Goal: Task Accomplishment & Management: Manage account settings

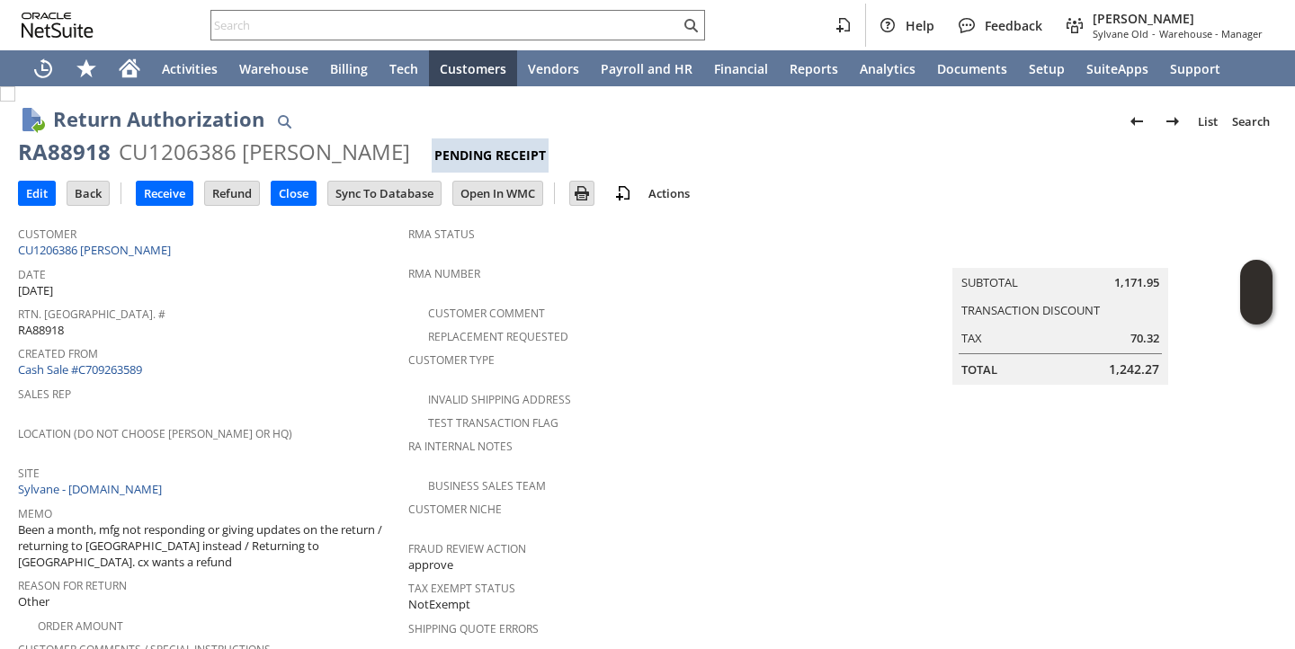
click at [307, 369] on div "Created From Cash Sale #C709263589" at bounding box center [208, 360] width 381 height 39
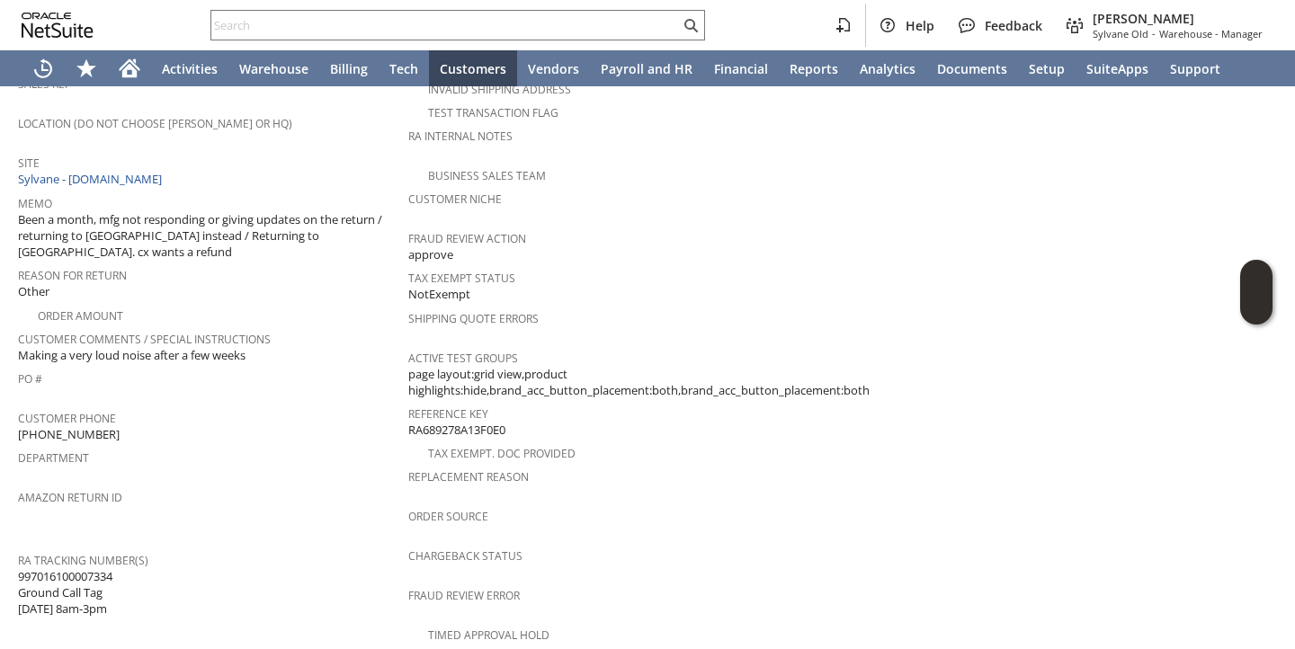
scroll to position [307, 0]
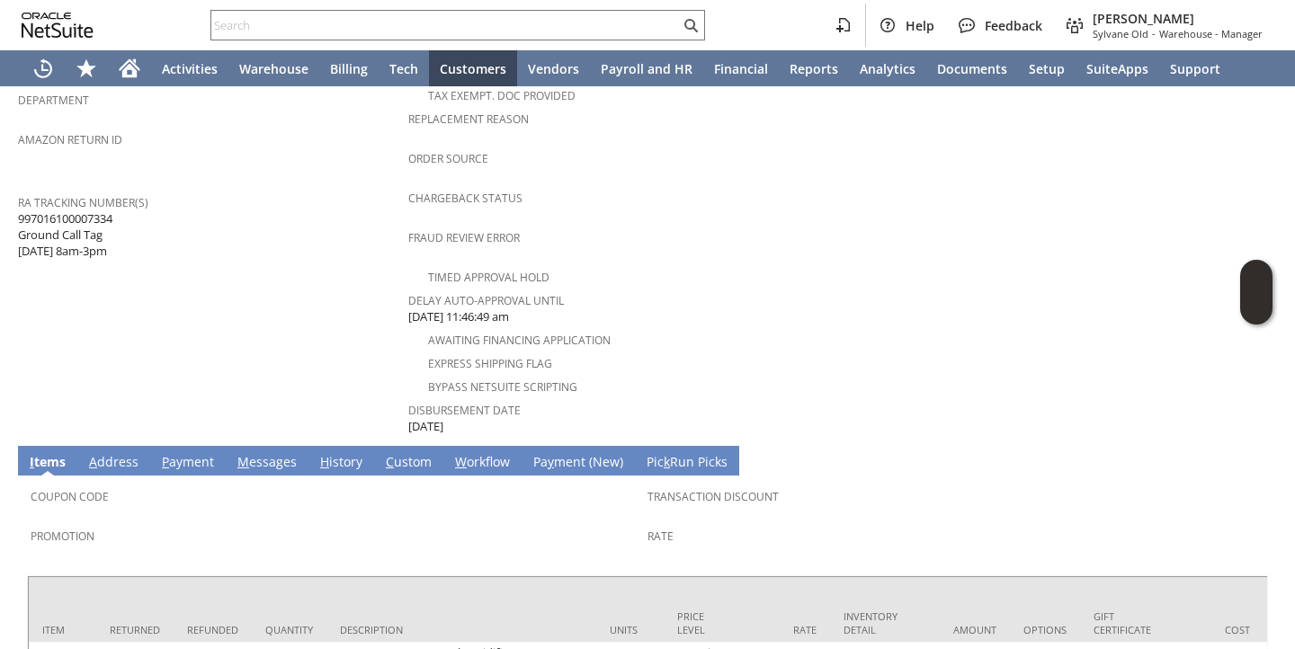
click at [341, 453] on link "H istory" at bounding box center [341, 463] width 51 height 20
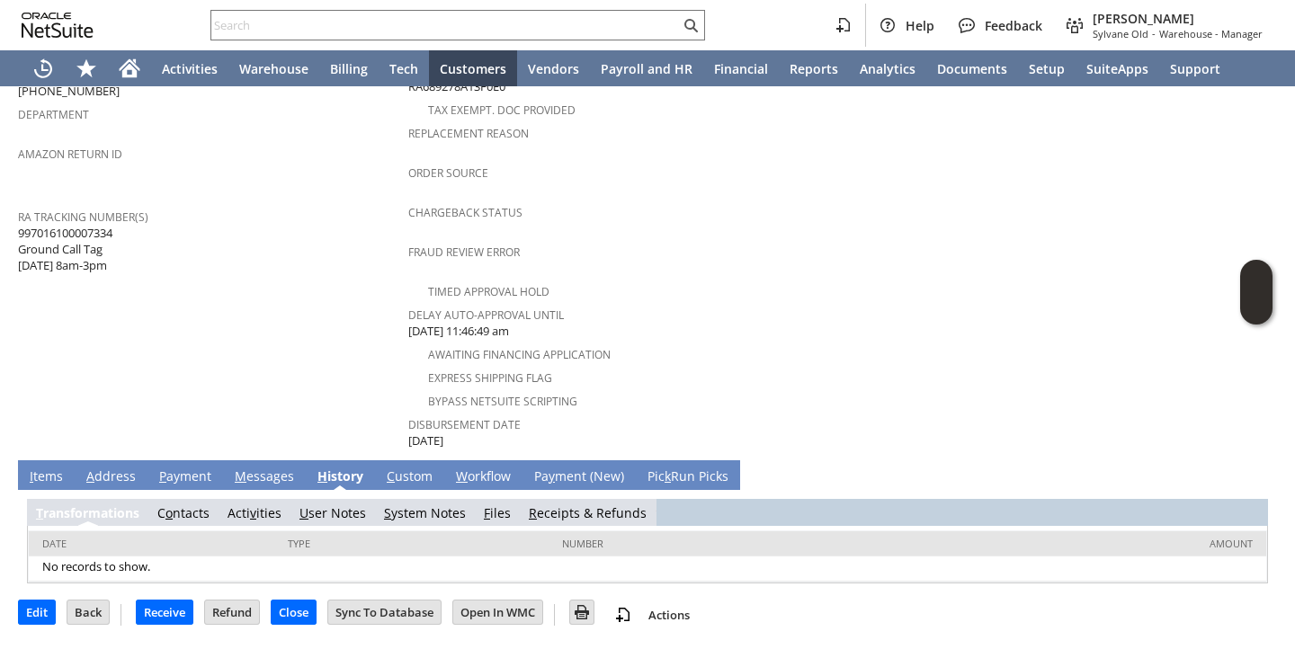
scroll to position [620, 0]
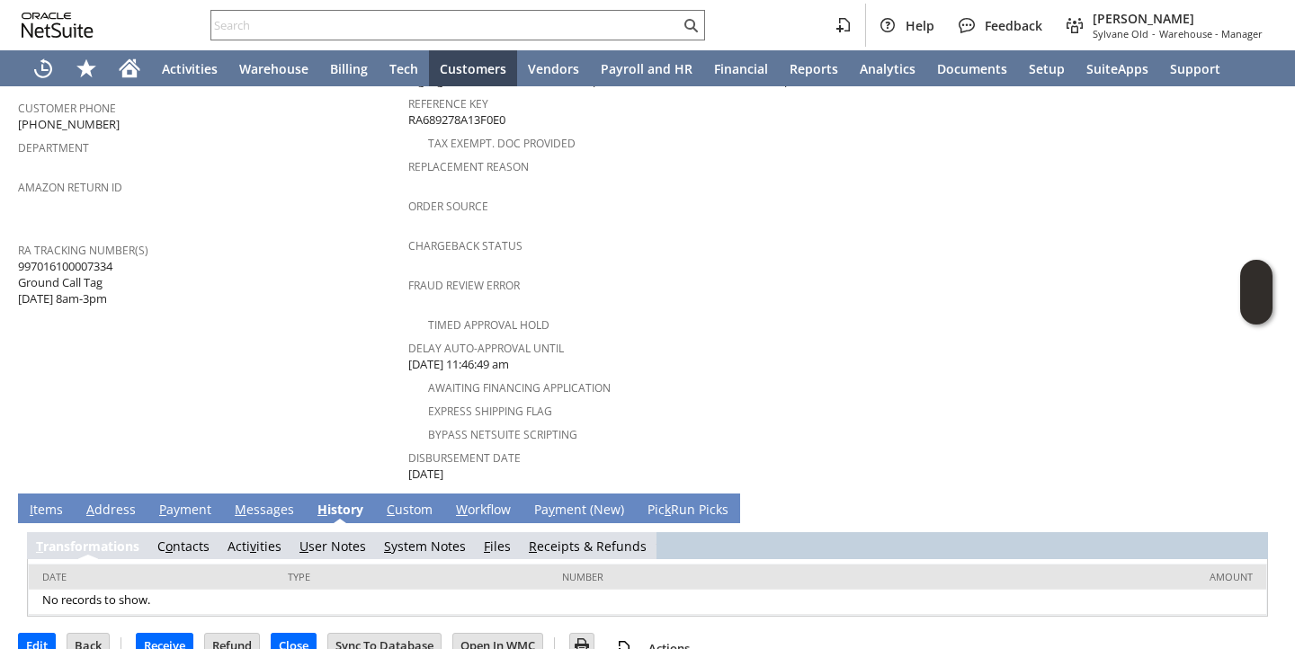
click at [560, 538] on link "R eceipts & Refunds" at bounding box center [588, 546] width 118 height 17
click at [575, 538] on link "R eceipts & Refunds" at bounding box center [595, 546] width 118 height 17
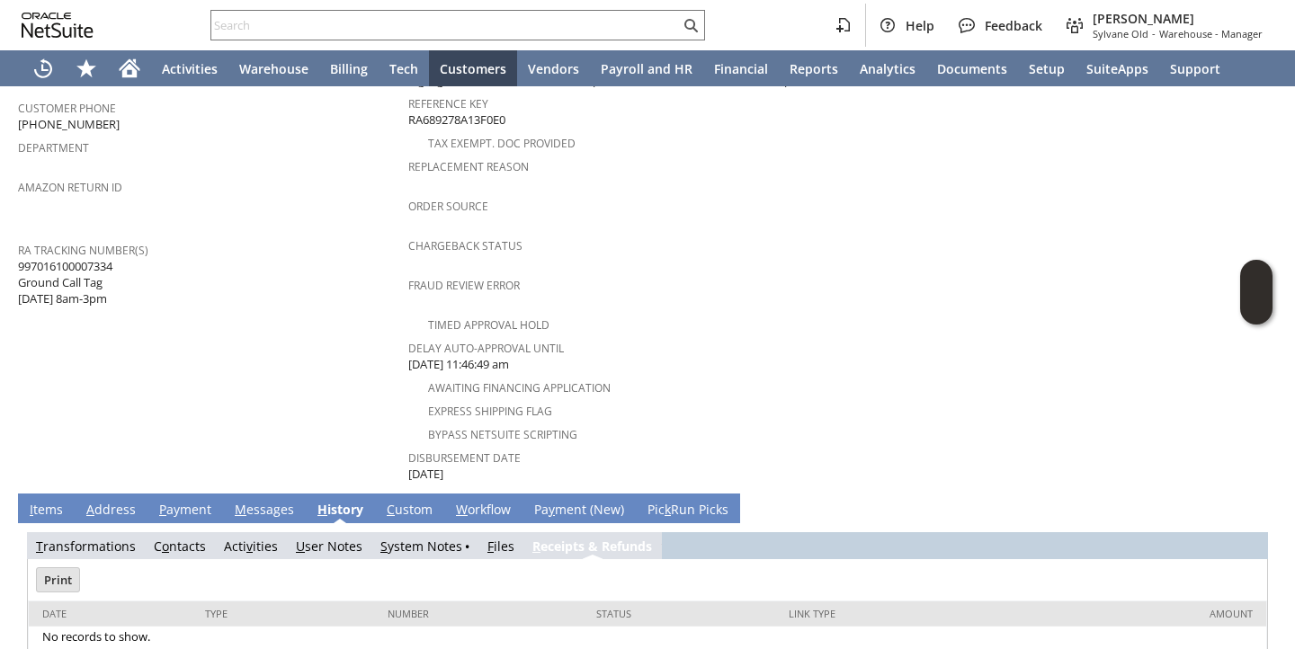
click at [223, 343] on td "Customer CU1206386 greg safran Date 8/5/2025 Rtn. Auth. # RA88918 Created From …" at bounding box center [213, 40] width 390 height 888
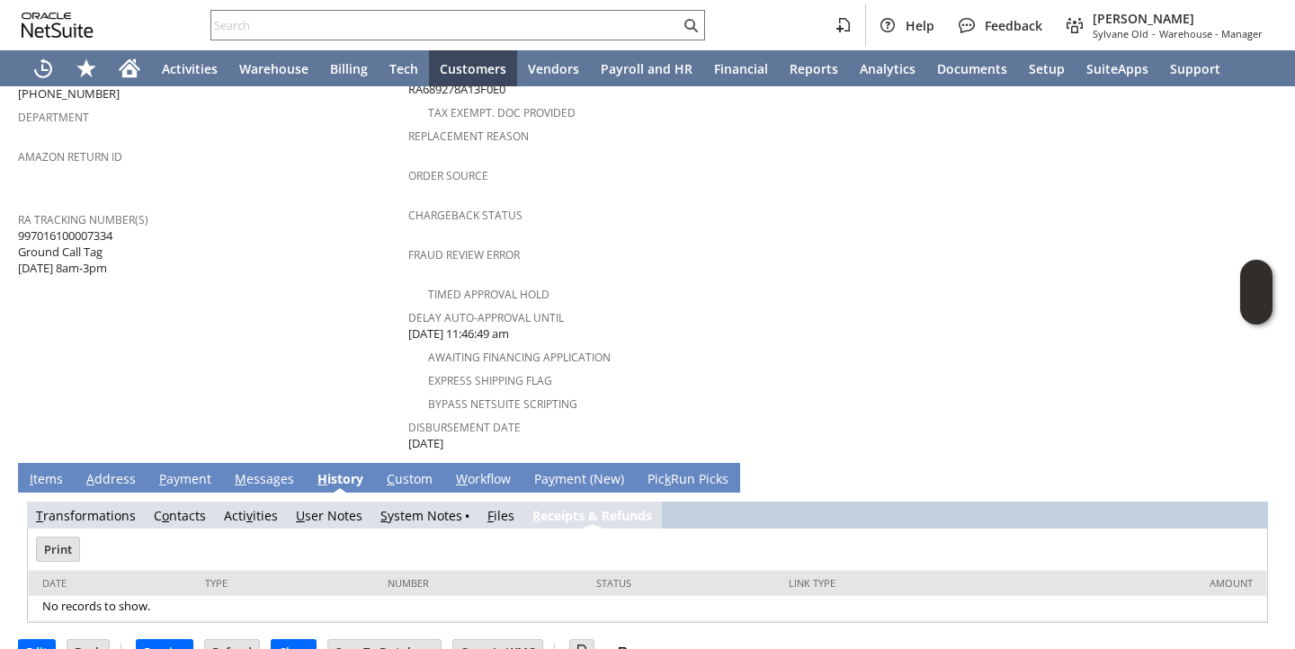
scroll to position [657, 0]
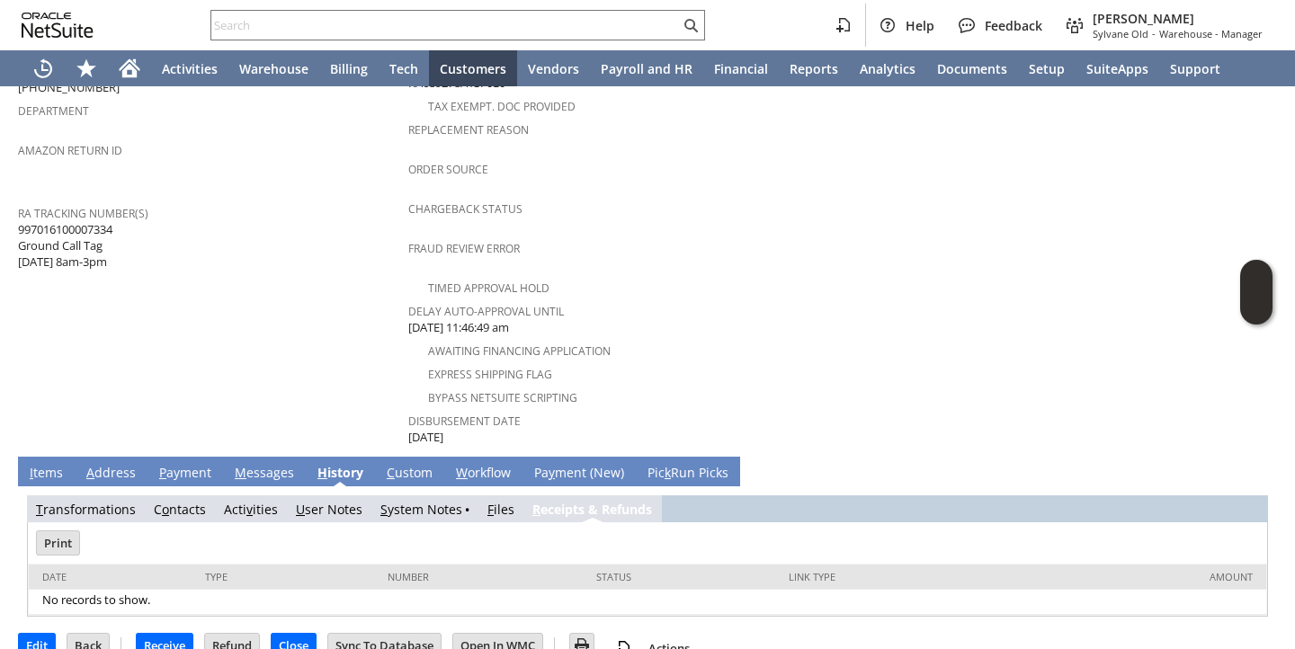
click at [55, 464] on link "I tems" at bounding box center [46, 474] width 42 height 20
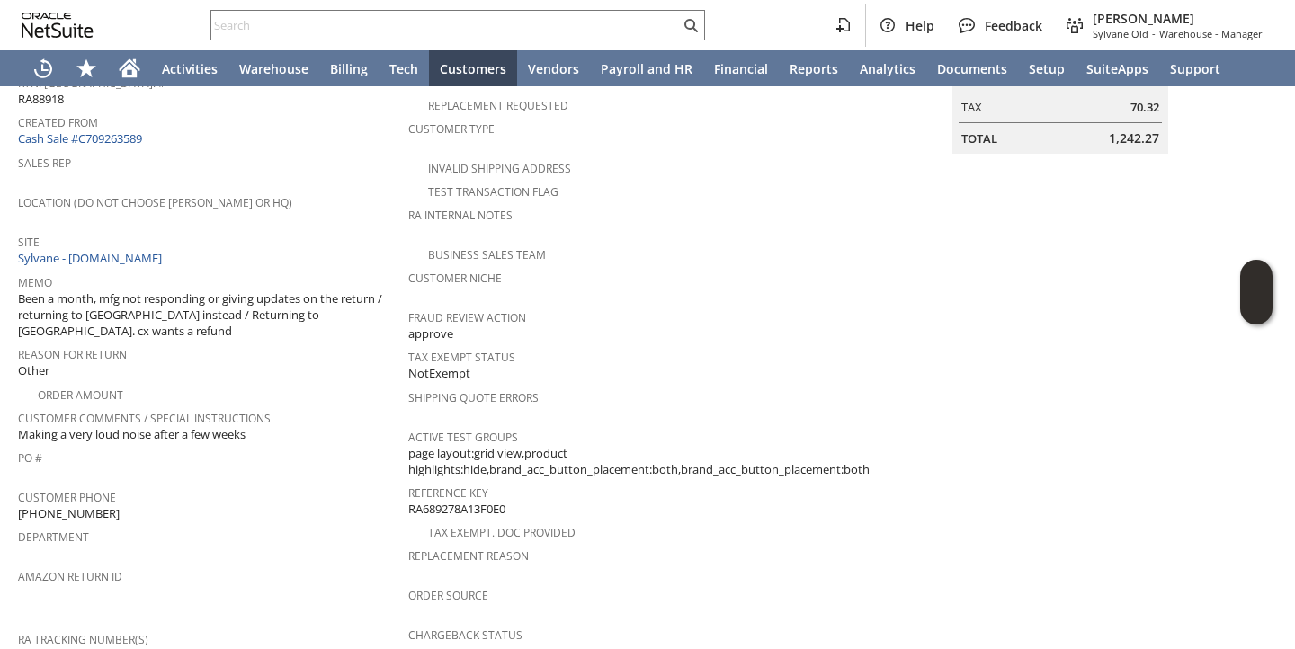
scroll to position [0, 0]
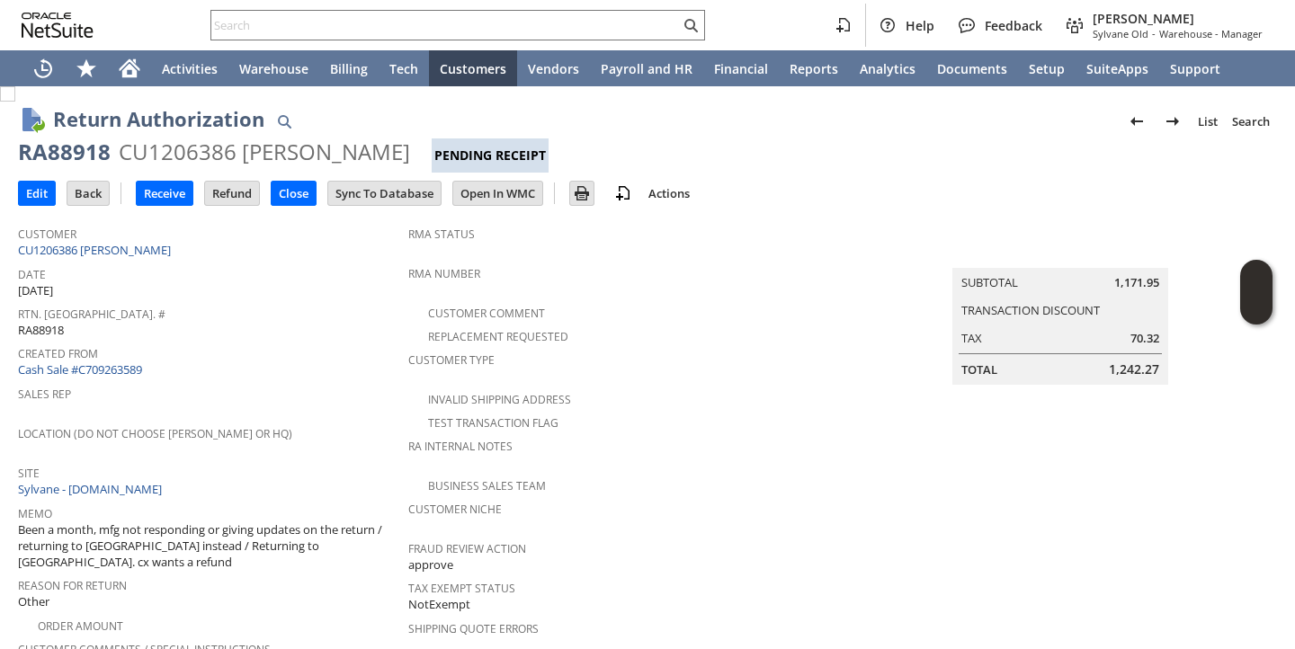
click at [312, 273] on span "Date" at bounding box center [208, 272] width 381 height 21
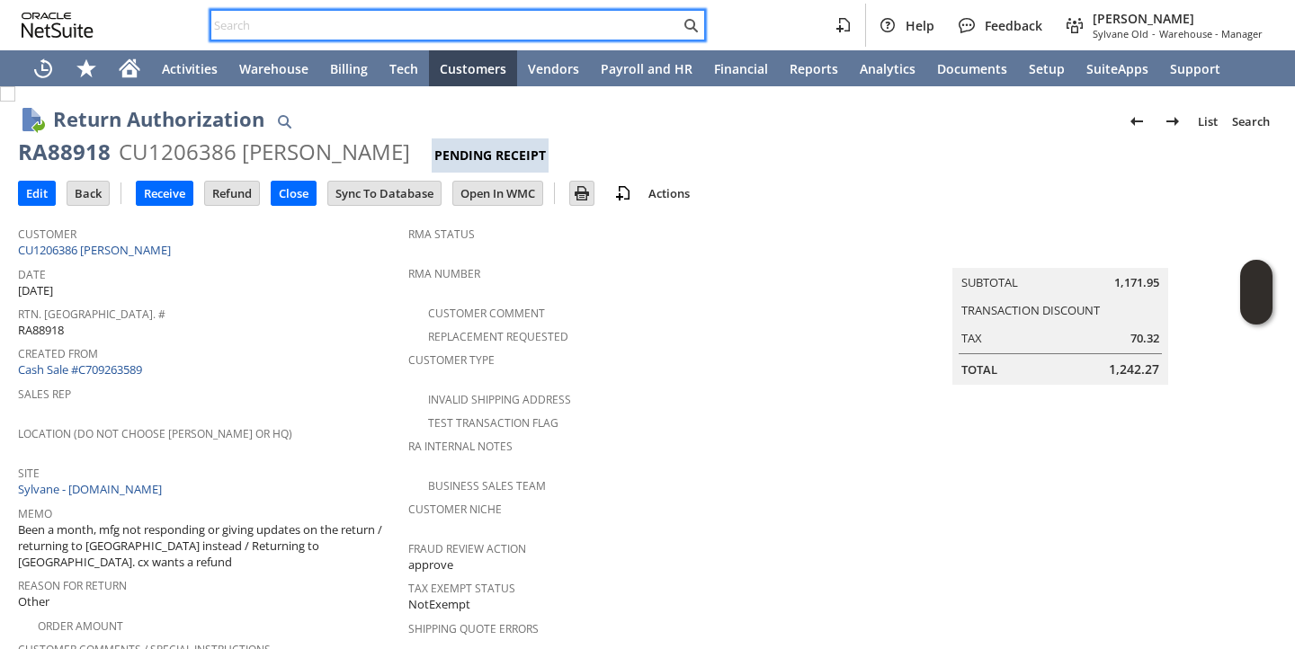
click at [479, 26] on input "text" at bounding box center [445, 25] width 468 height 22
paste input "P214869"
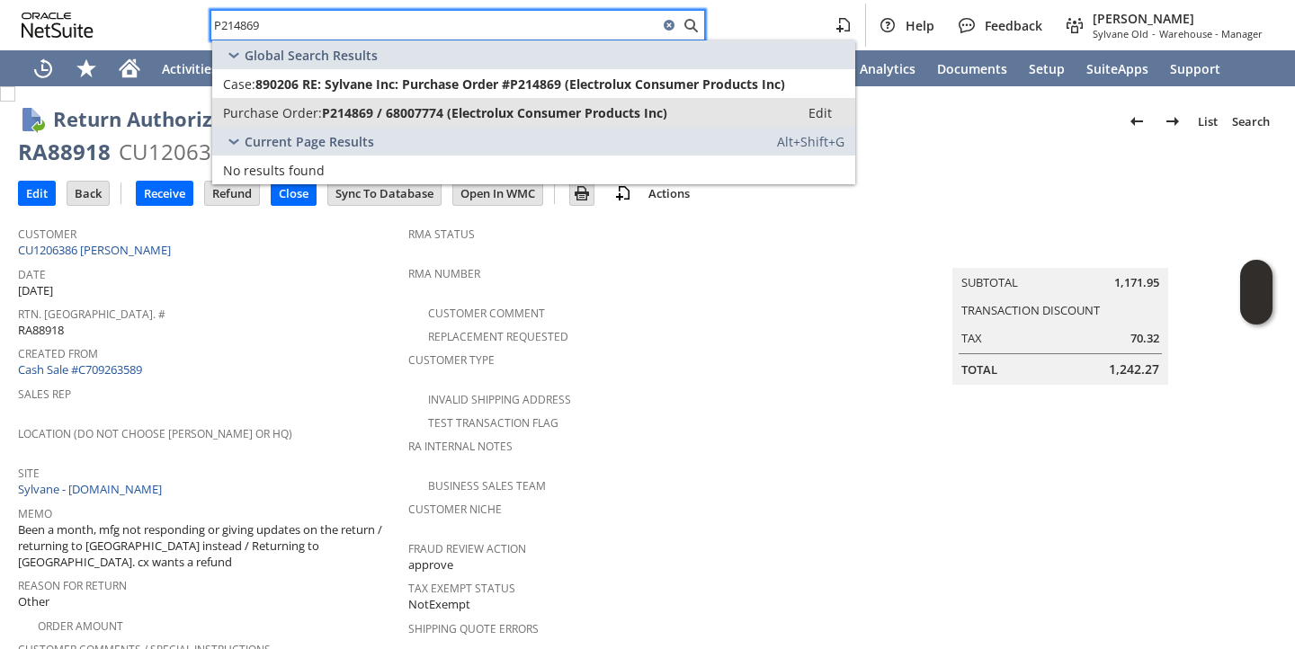
type input "P214869"
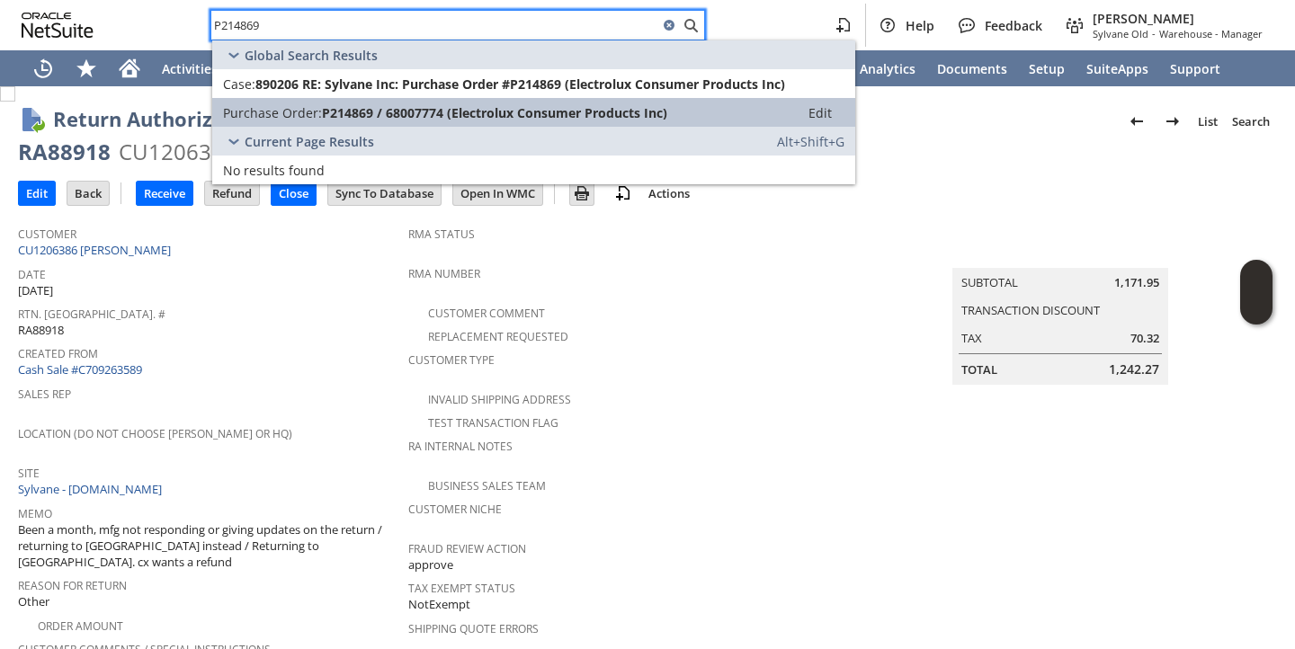
click at [294, 112] on span "Purchase Order:" at bounding box center [272, 112] width 99 height 17
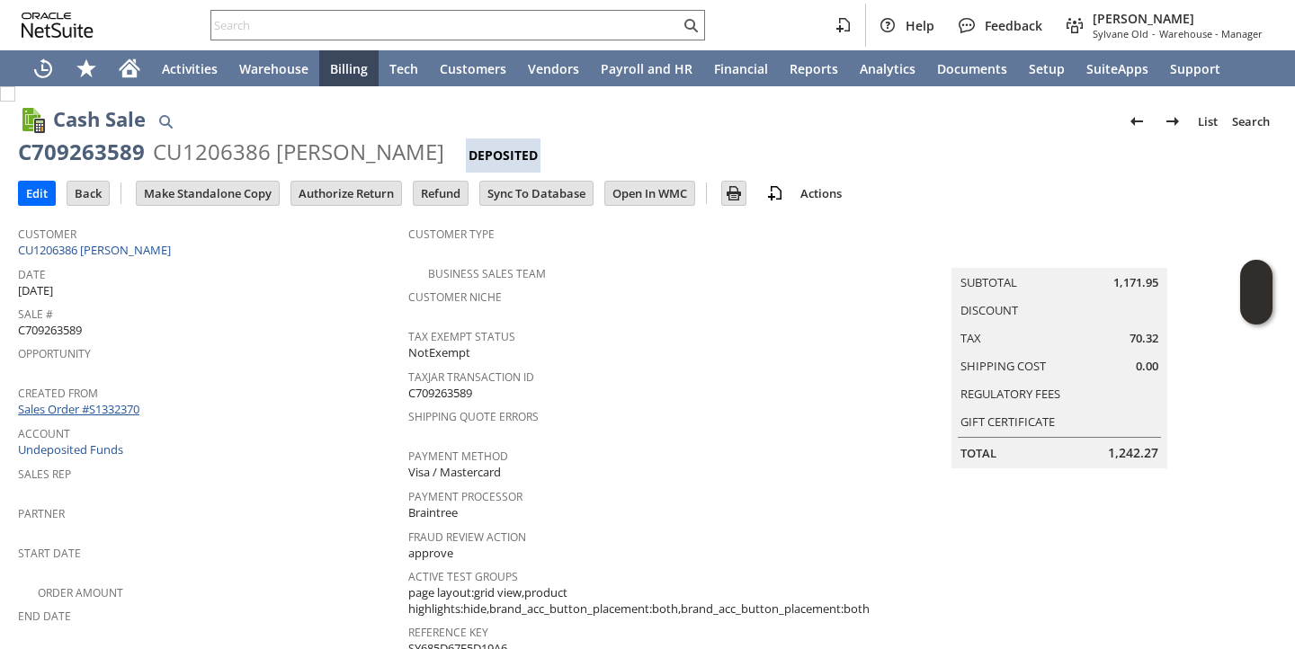
click at [115, 402] on link "Sales Order #S1332370" at bounding box center [81, 409] width 126 height 16
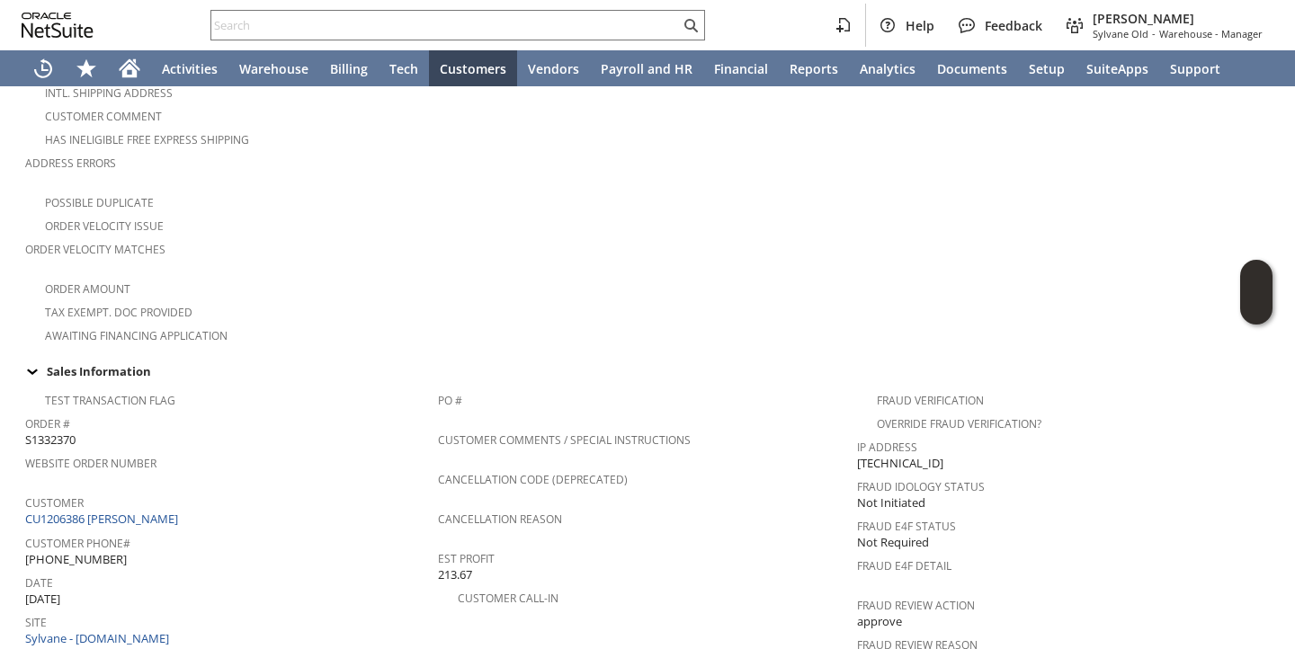
scroll to position [419, 0]
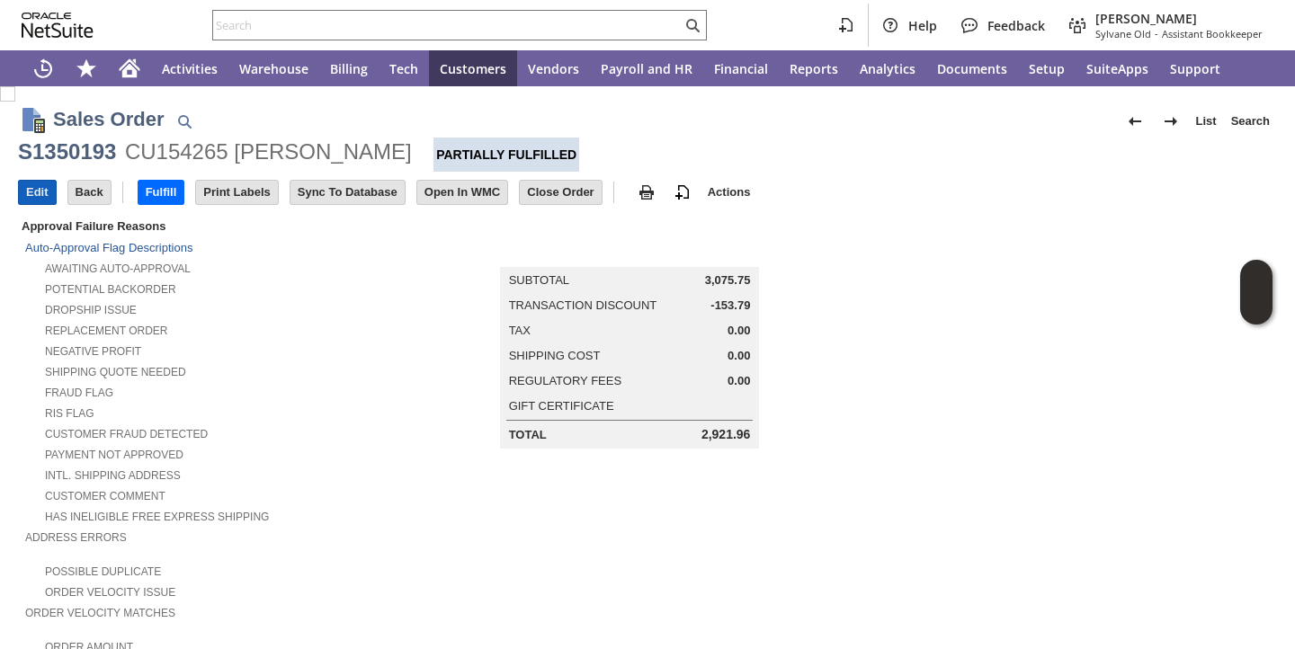
click at [43, 193] on input "Edit" at bounding box center [37, 192] width 37 height 23
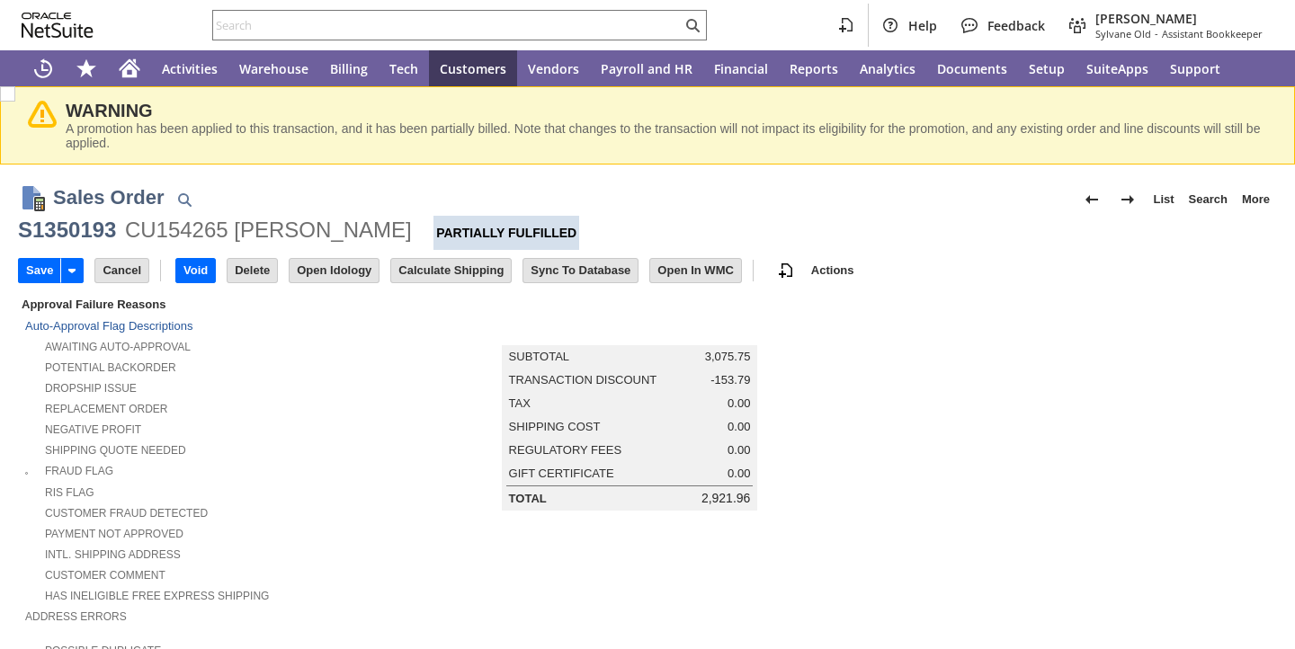
scroll to position [626, 0]
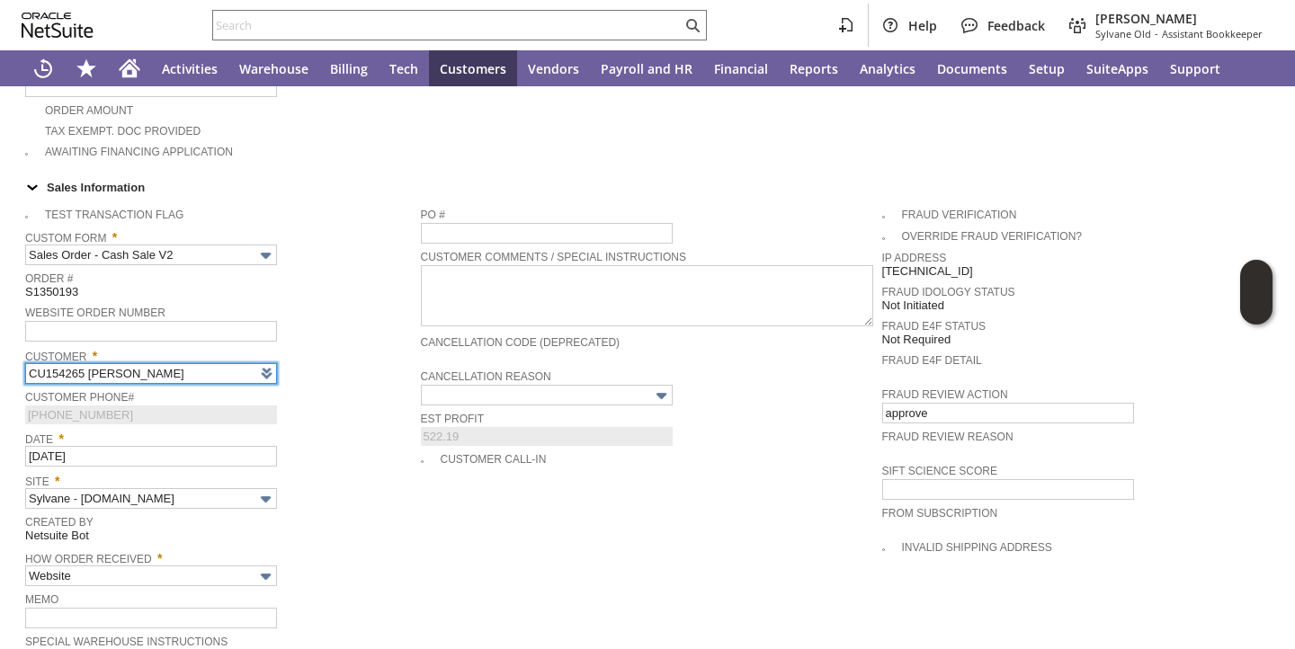
type input "Intelligent Recommendations¹⁰"
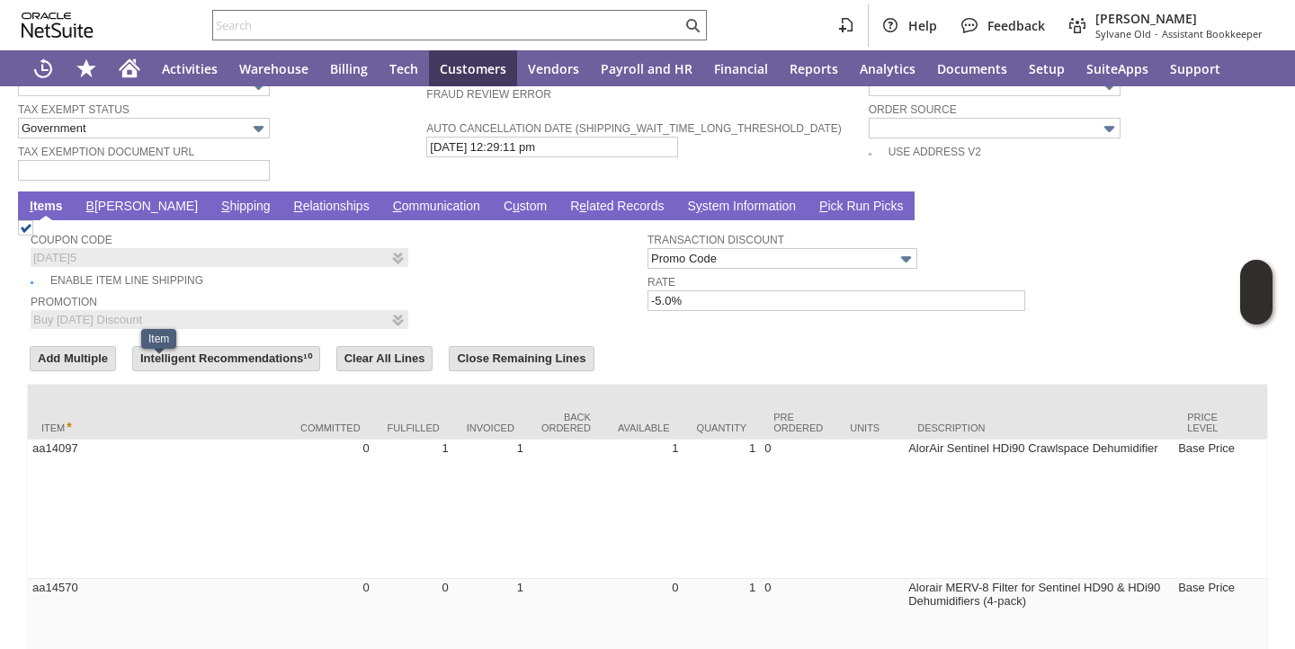
scroll to position [1390, 0]
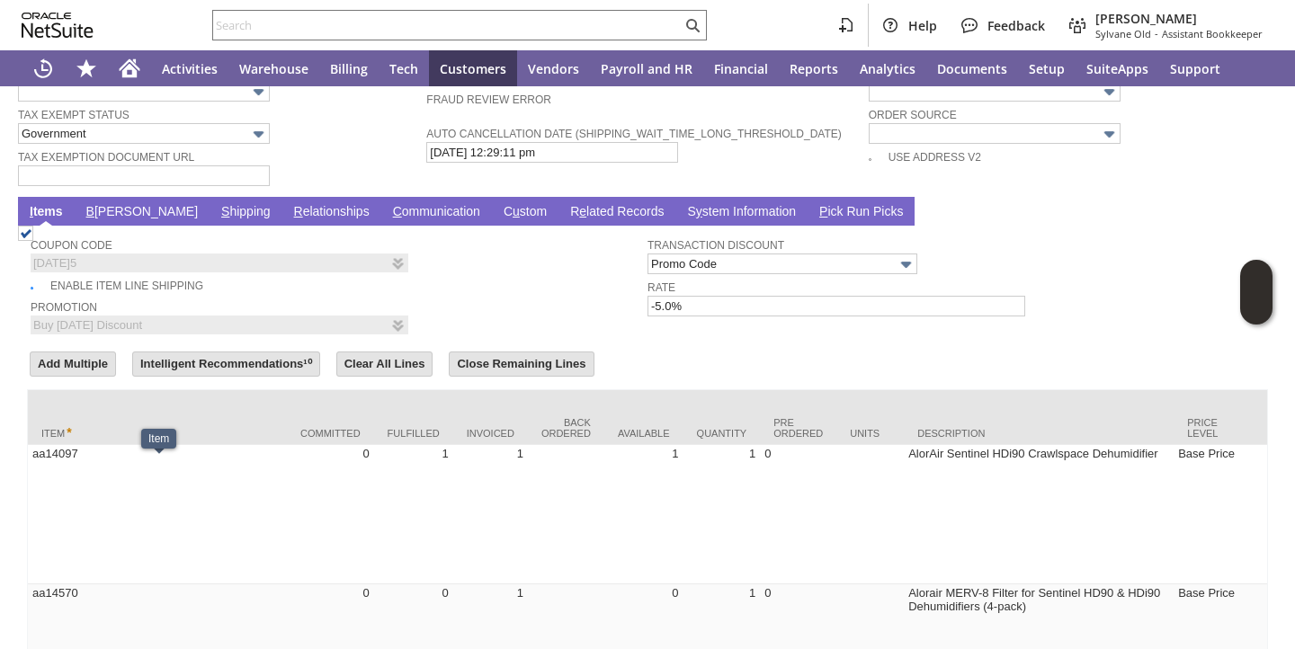
click at [217, 221] on link "S hipping" at bounding box center [246, 212] width 58 height 17
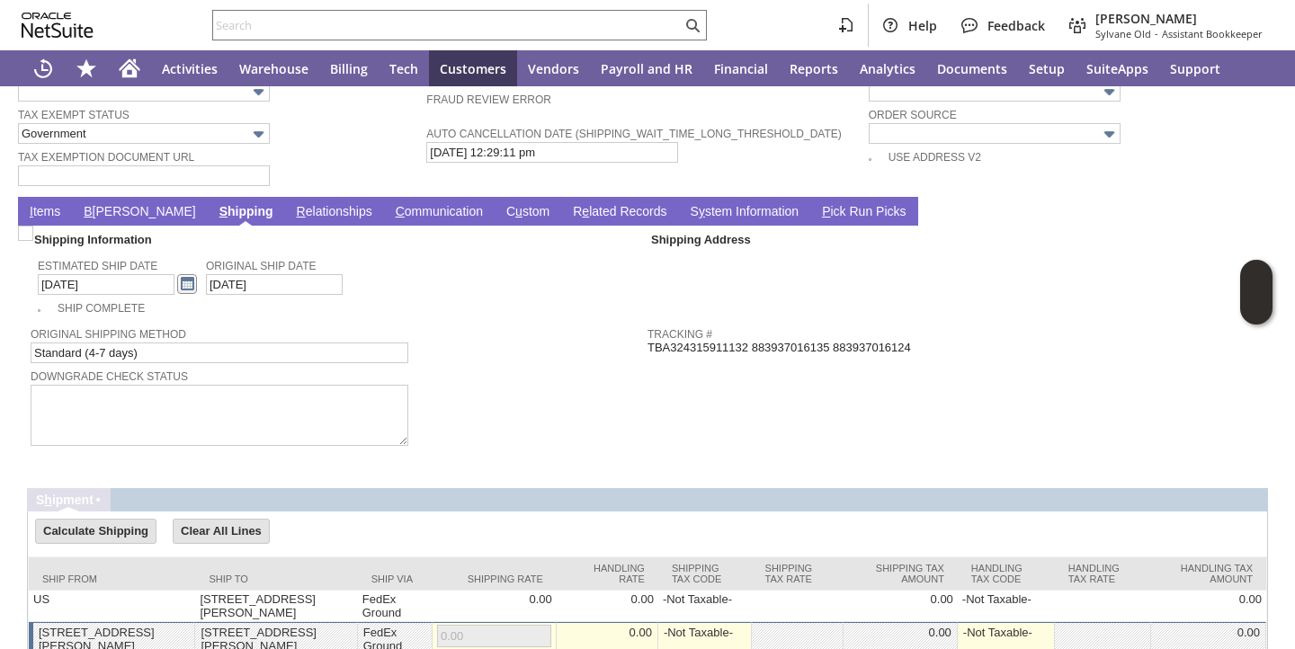
click at [177, 291] on link at bounding box center [187, 284] width 20 height 20
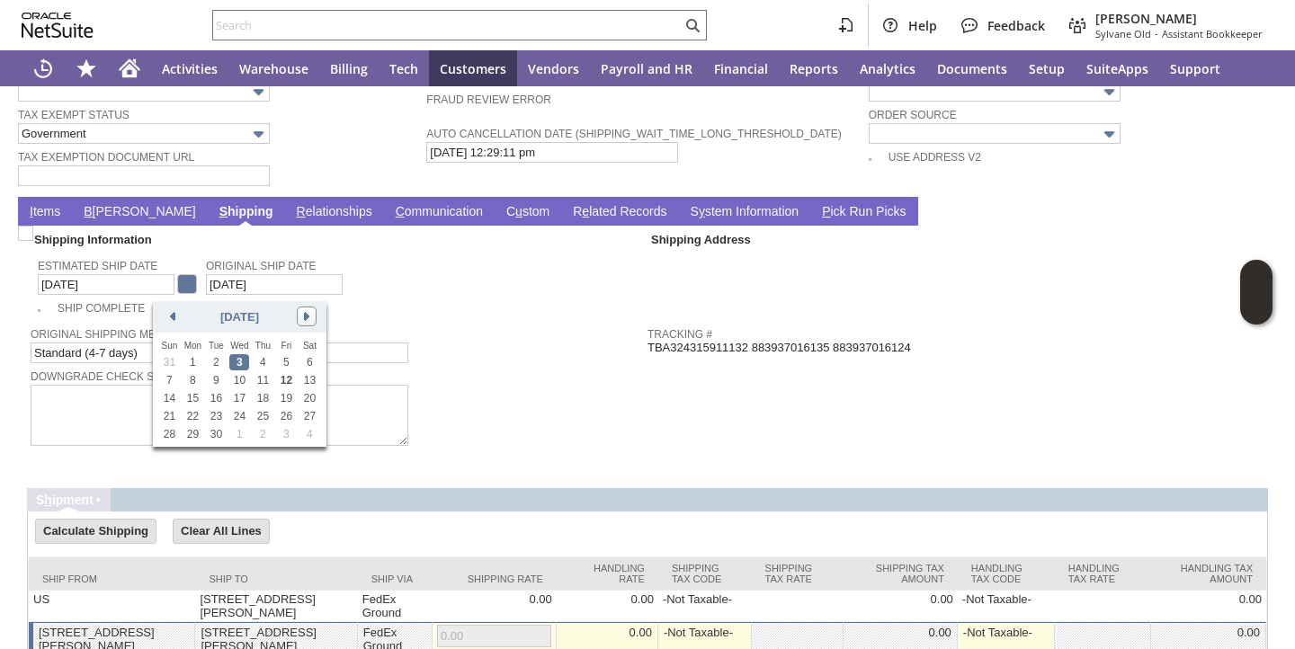
click at [303, 314] on link at bounding box center [307, 317] width 20 height 20
click at [197, 414] on link "17" at bounding box center [193, 416] width 20 height 16
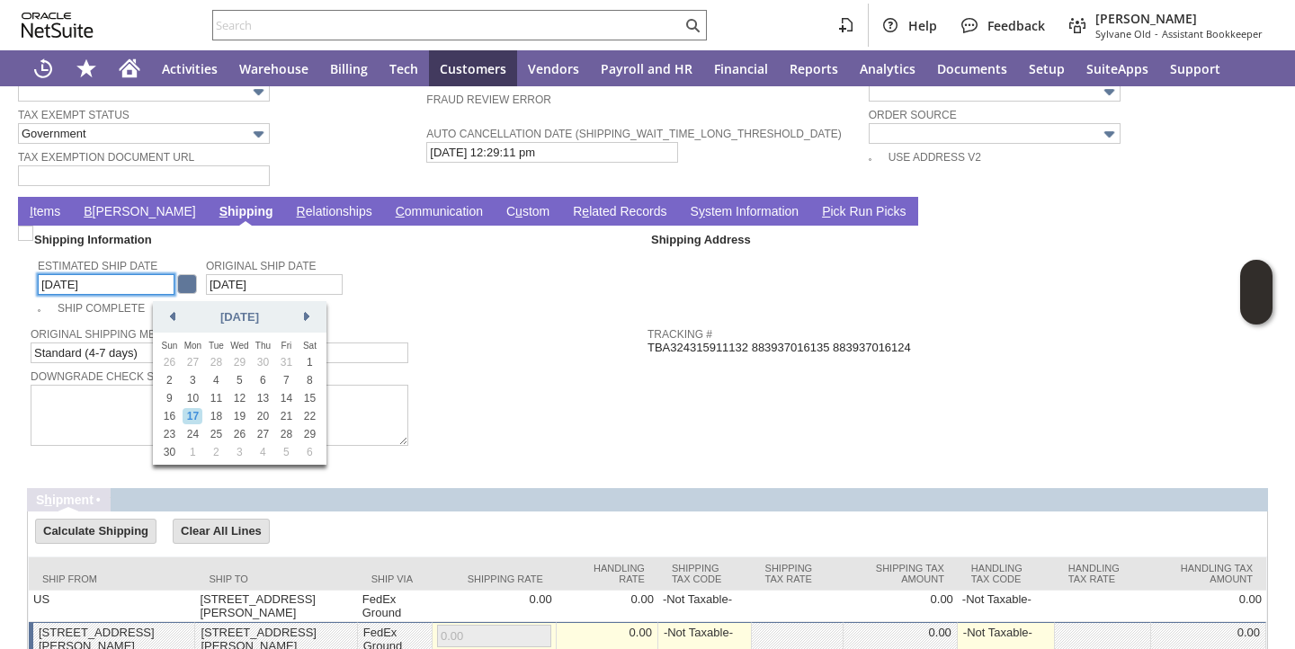
type input "11/17/2025"
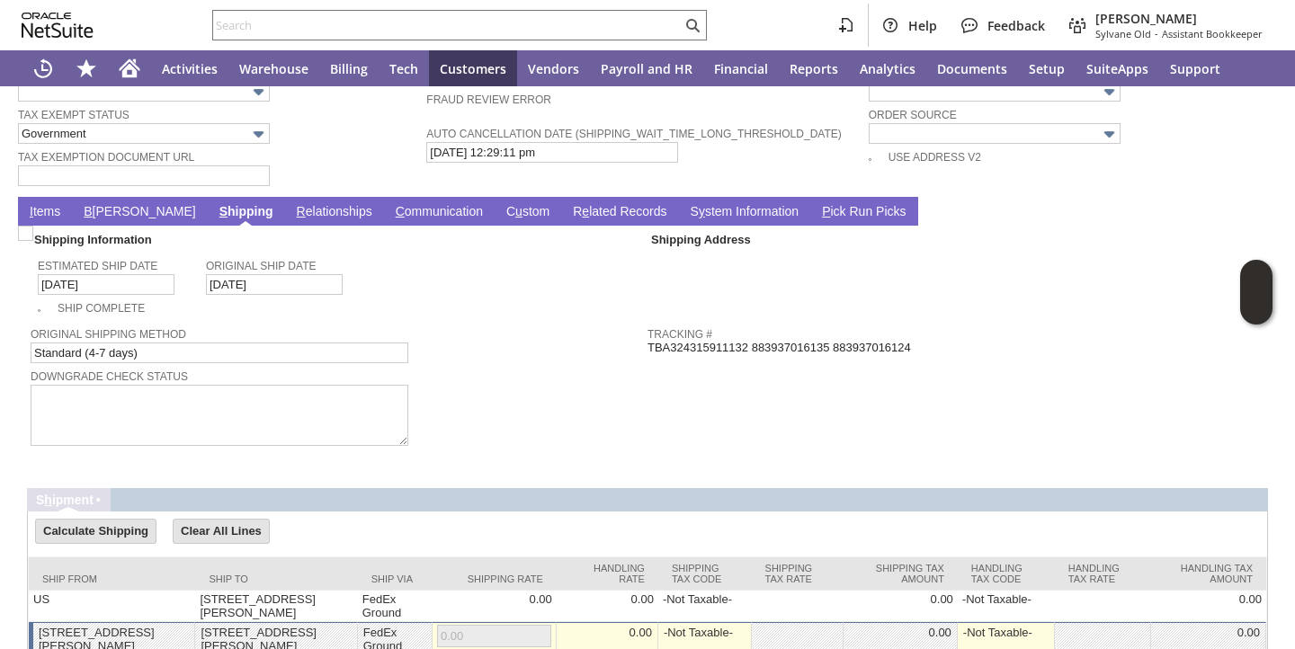
click at [49, 219] on link "I tems" at bounding box center [45, 212] width 40 height 17
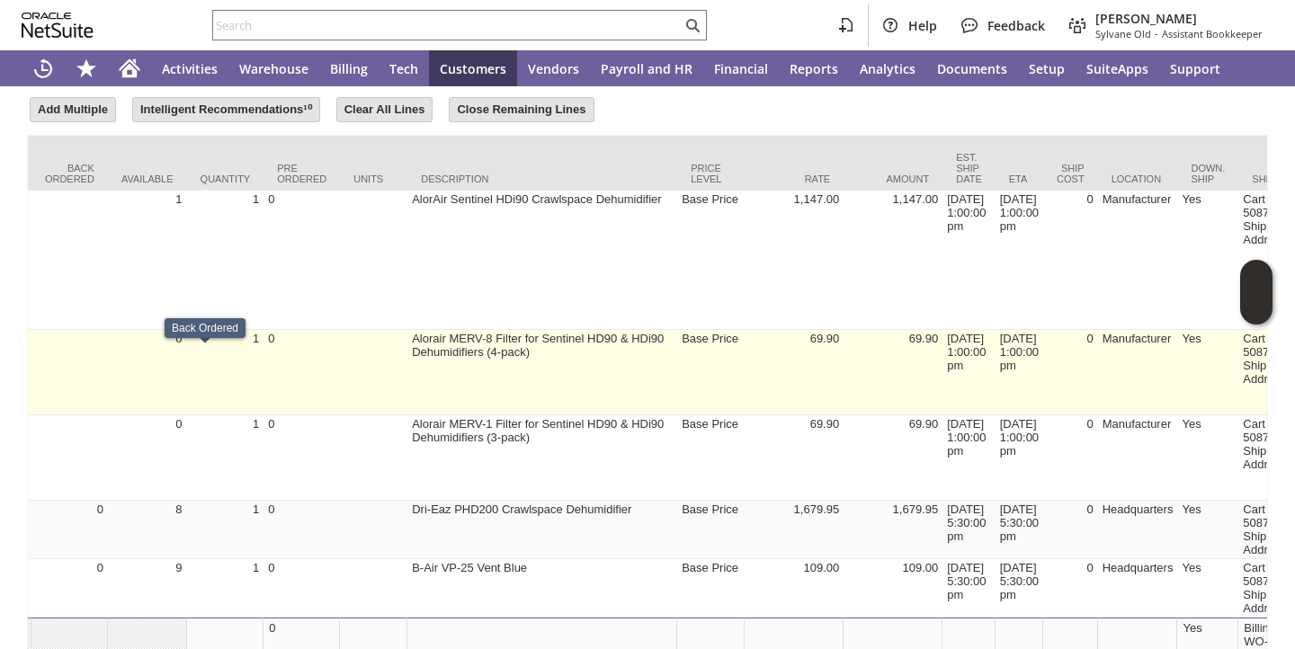
scroll to position [0, 0]
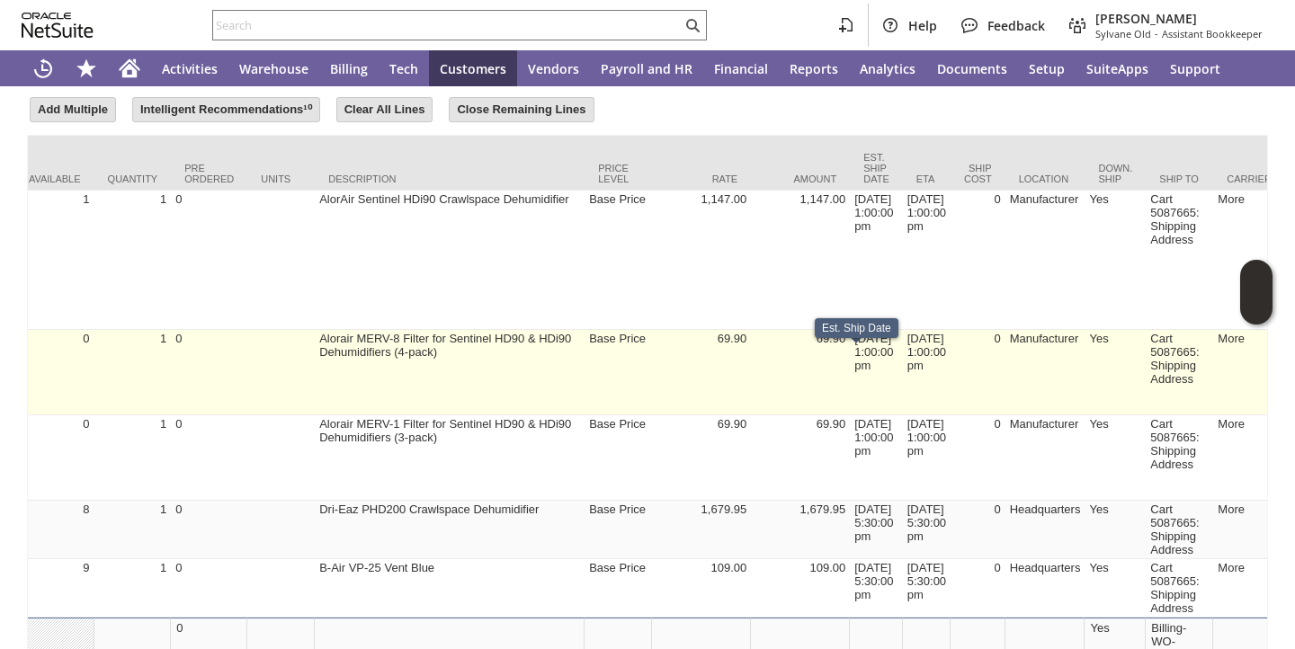
click at [856, 369] on td "9/3/2025 1:00:00 pm" at bounding box center [876, 372] width 53 height 85
type input "9/3/2025 1:00:00 pm"
type input "OK"
type input "Make Copy"
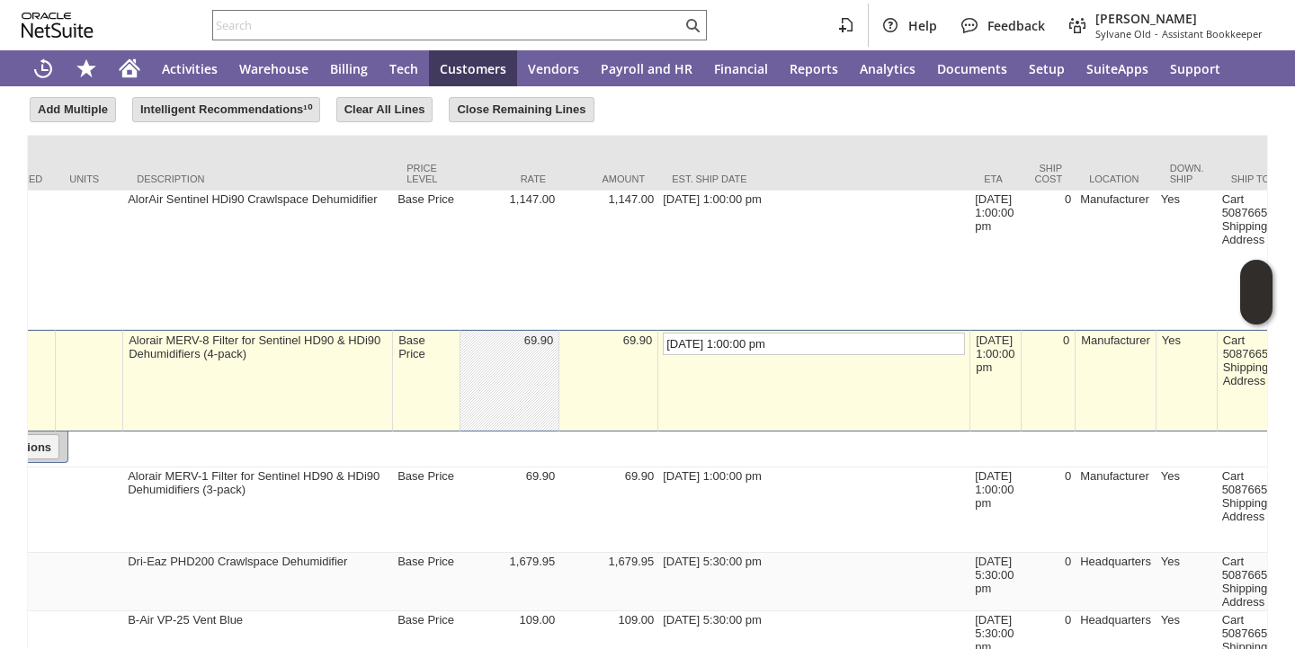
drag, startPoint x: 652, startPoint y: 359, endPoint x: 623, endPoint y: 358, distance: 28.8
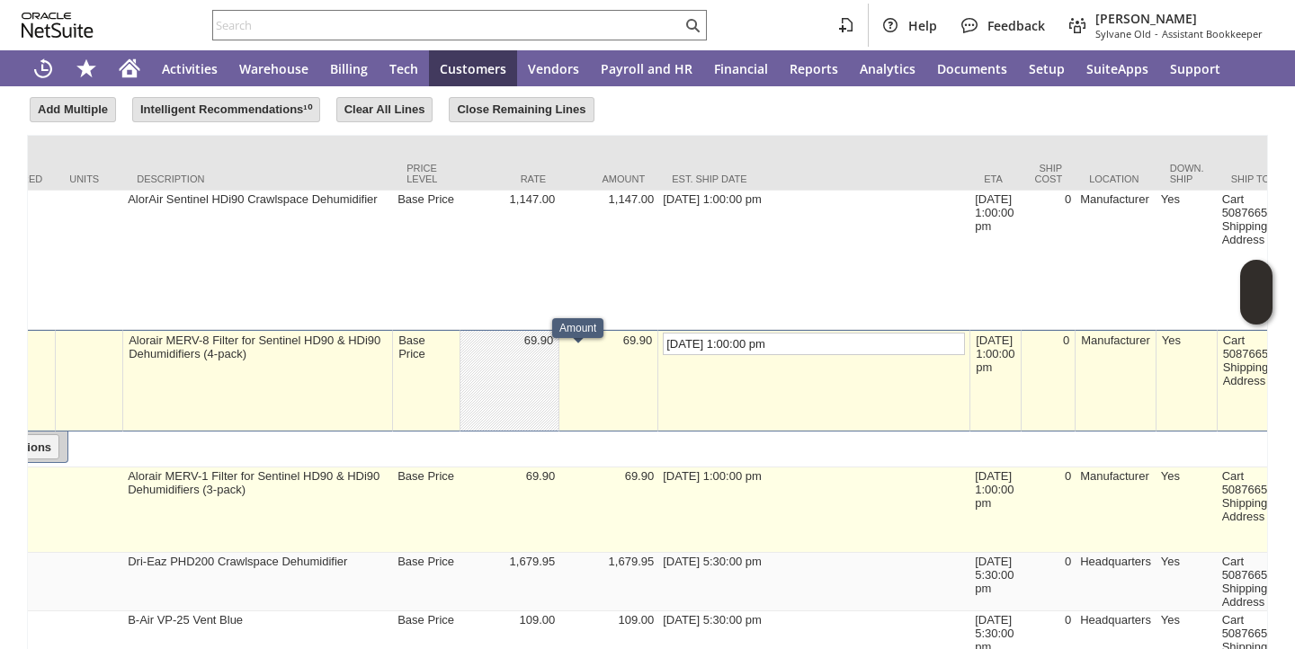
type input "11/17/2025 1:00:00 pm"
click at [664, 506] on td "9/3/2025 1:00:00 pm" at bounding box center [814, 510] width 312 height 85
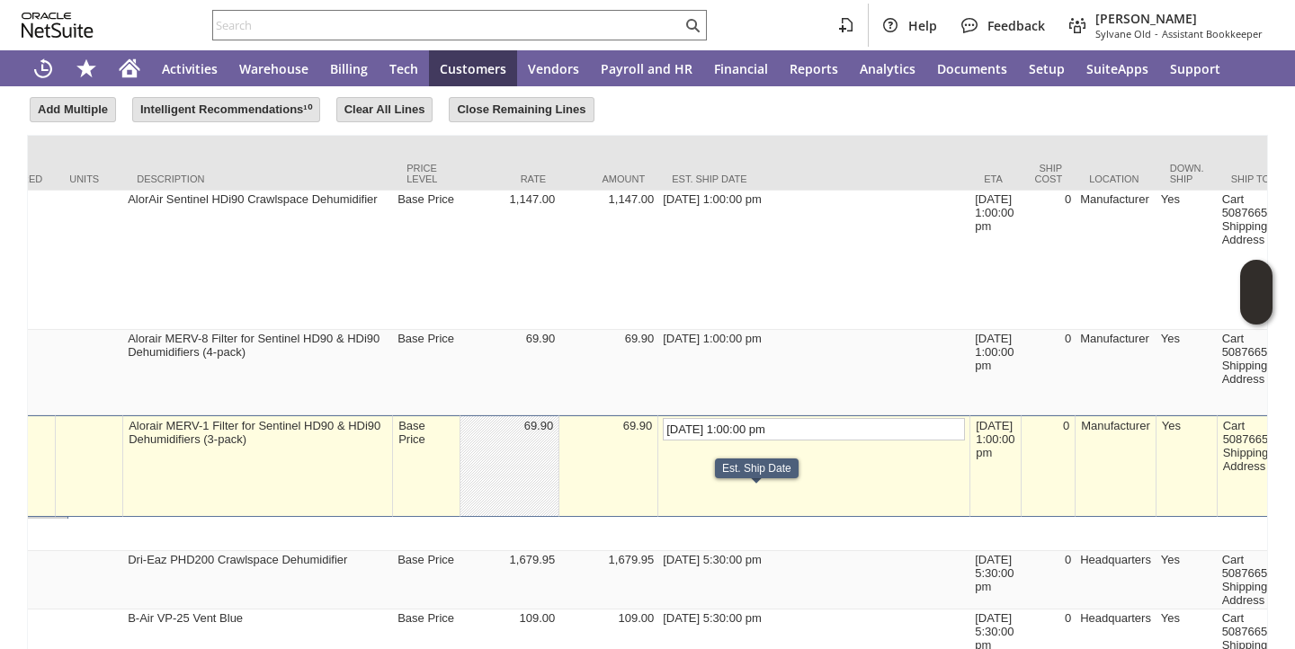
type input "OK"
type input "Make Copy"
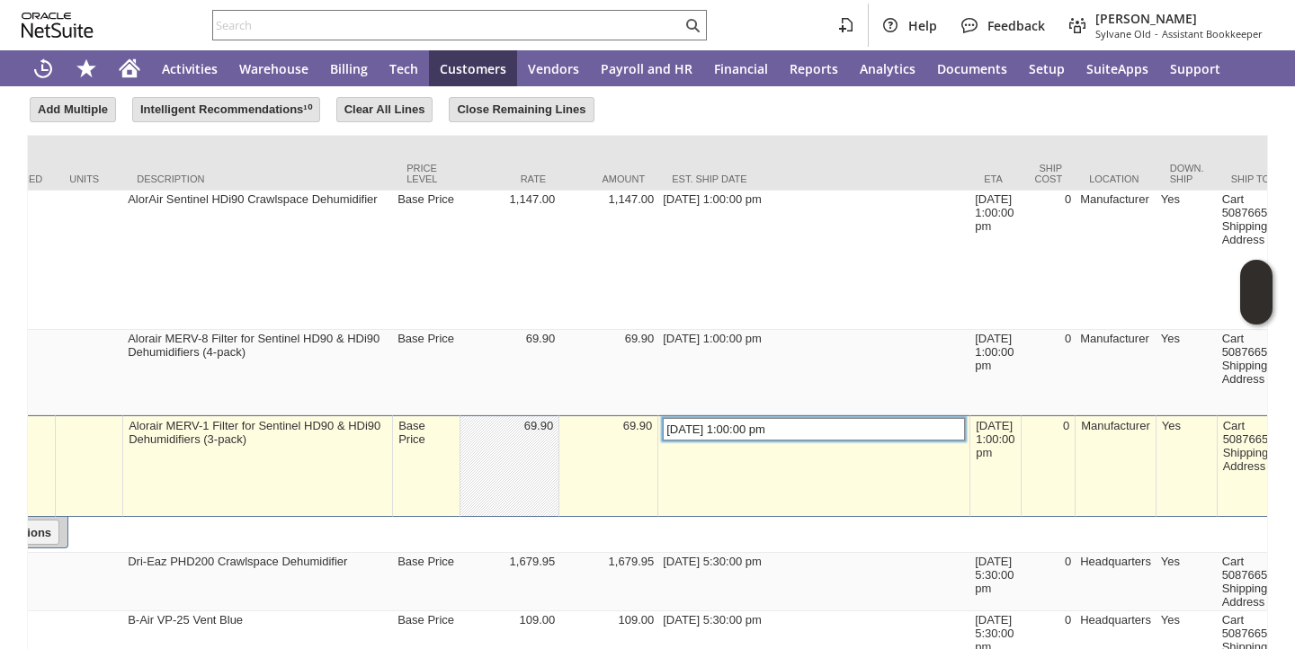
drag, startPoint x: 655, startPoint y: 450, endPoint x: 632, endPoint y: 449, distance: 22.5
click at [663, 441] on input "9/3/2025 1:00:00 pm" at bounding box center [814, 429] width 302 height 22
type input "11/17/2025 1:00:00 pm"
type input "dr3571"
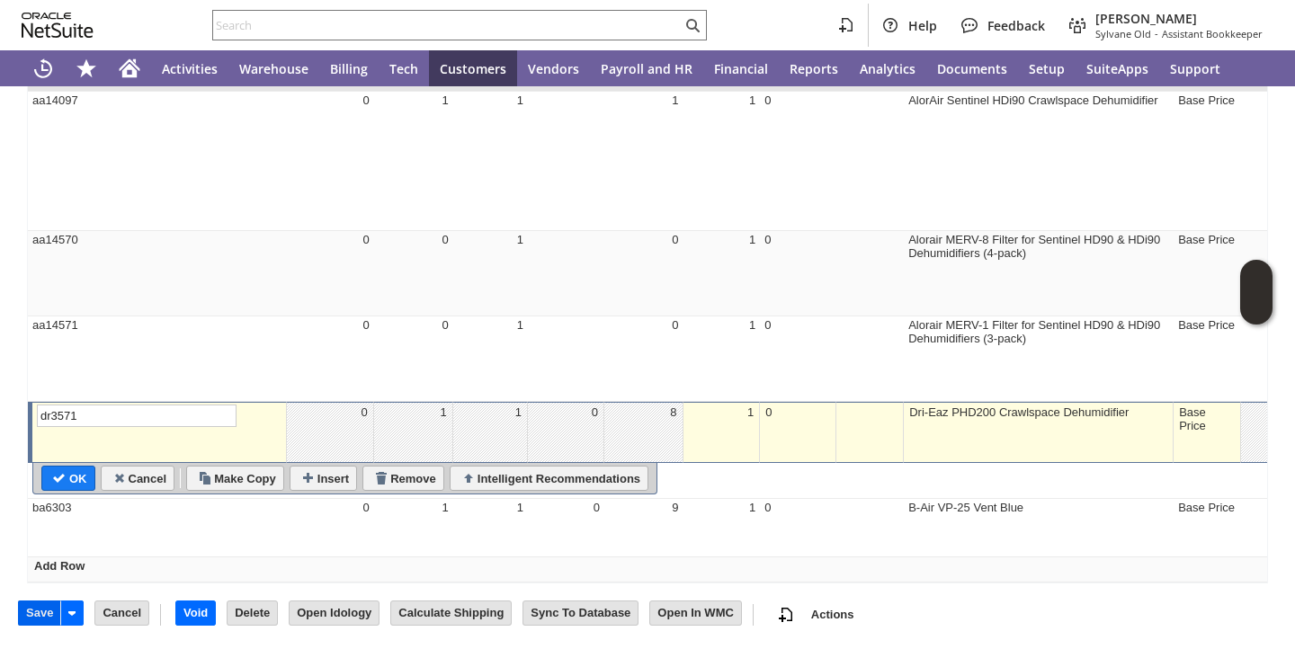
click at [30, 618] on input "Save" at bounding box center [39, 612] width 41 height 23
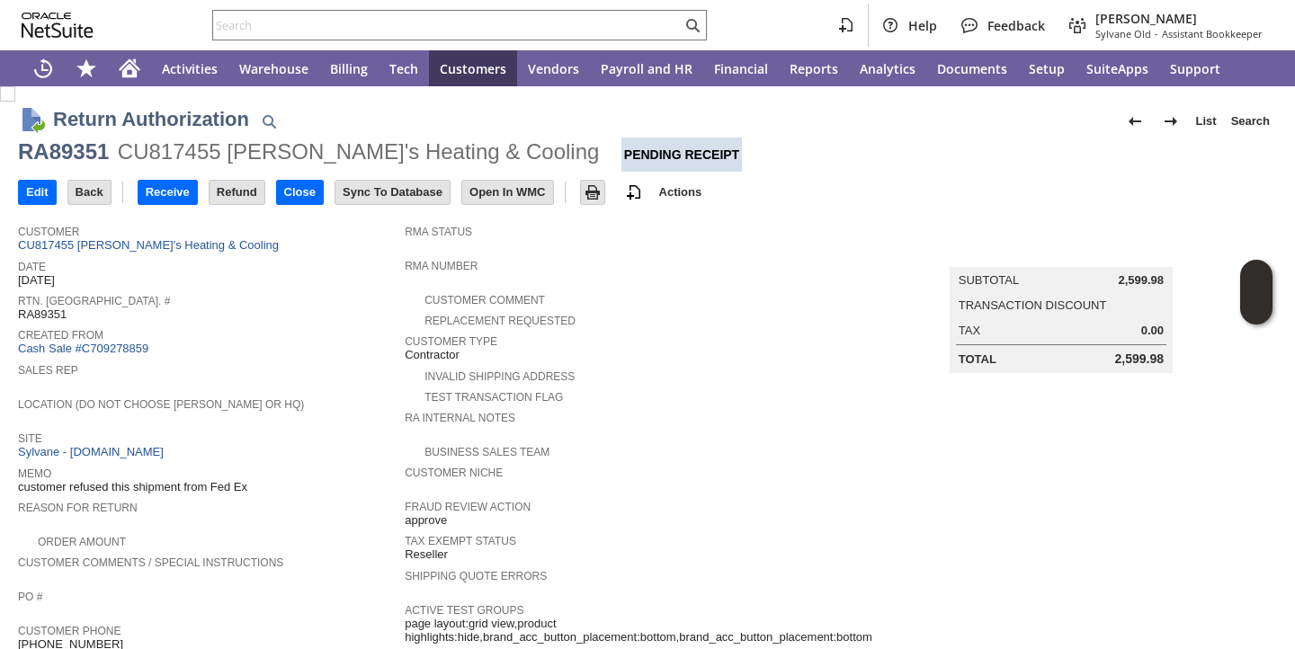
click at [45, 317] on span "RA89351" at bounding box center [42, 314] width 49 height 14
copy span "RA89351"
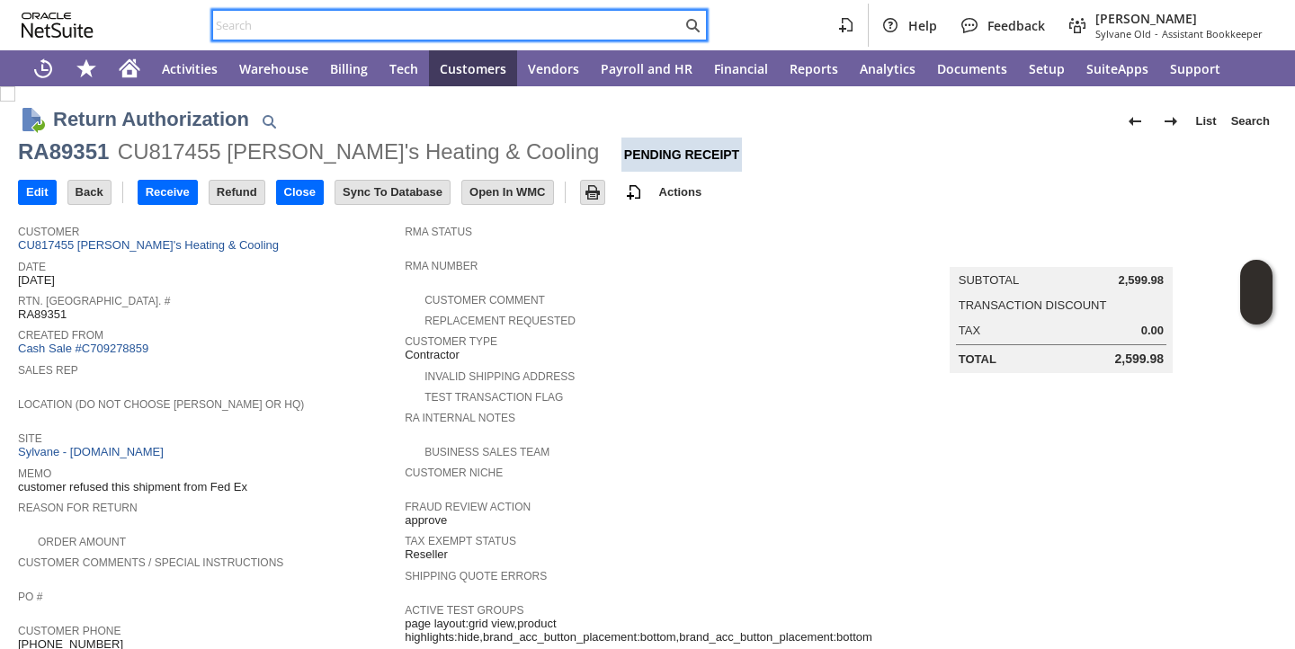
click at [299, 23] on input "text" at bounding box center [447, 25] width 468 height 22
paste input "RA89351"
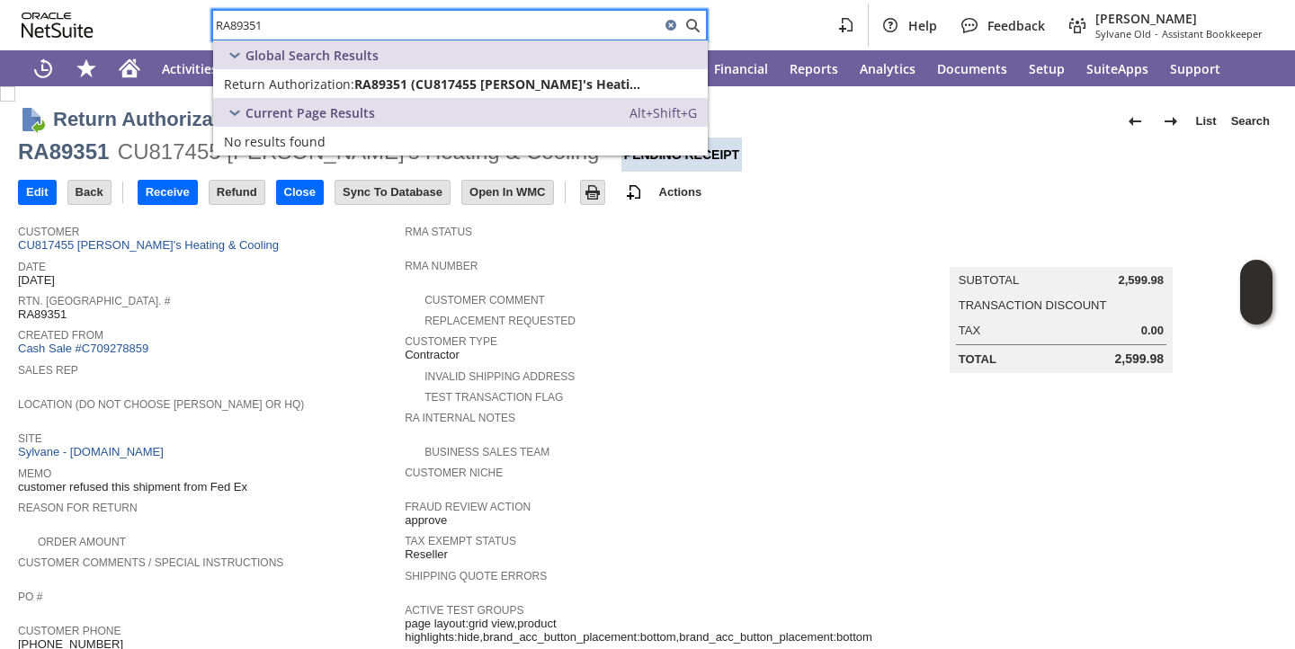
click at [511, 24] on input "RA89351" at bounding box center [436, 25] width 447 height 22
paste input "566"
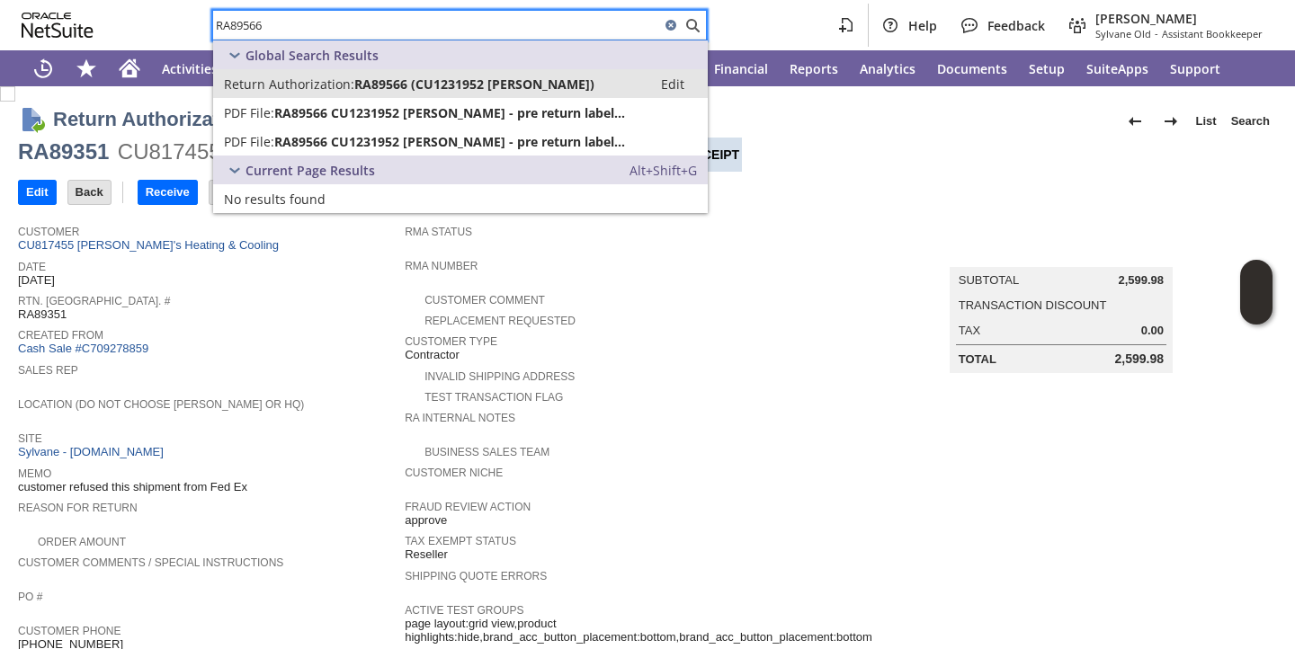
type input "RA89566"
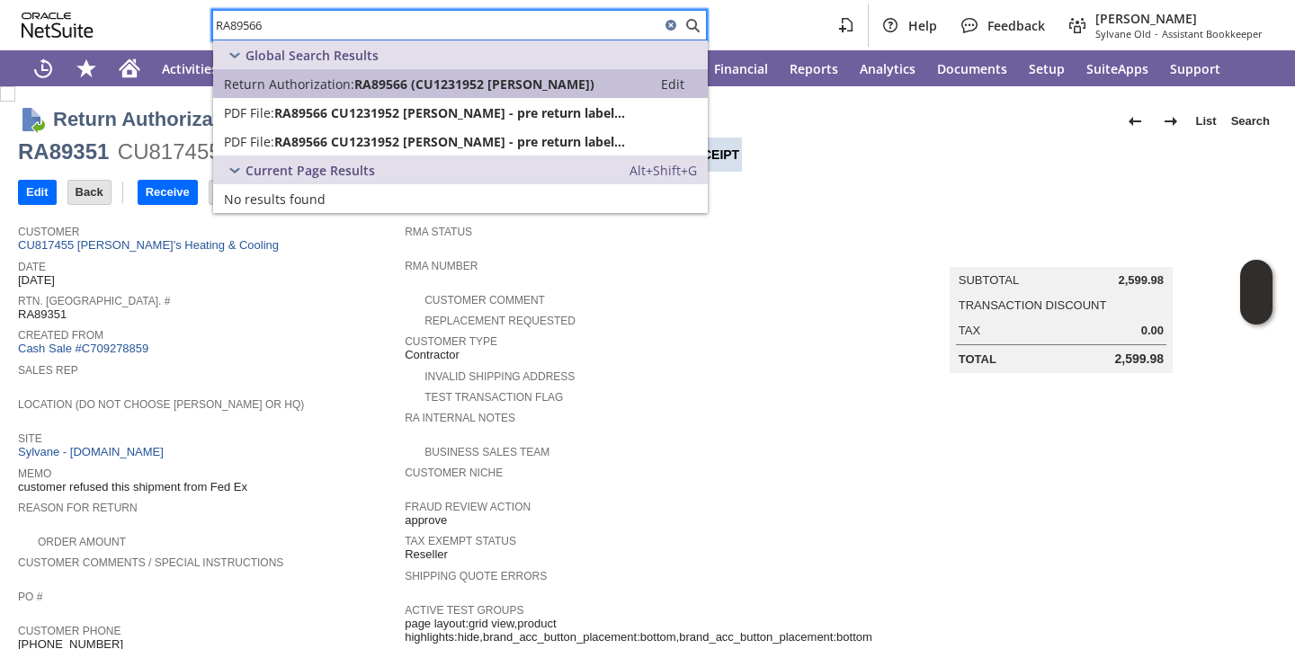
click at [328, 82] on span "Return Authorization:" at bounding box center [289, 84] width 130 height 17
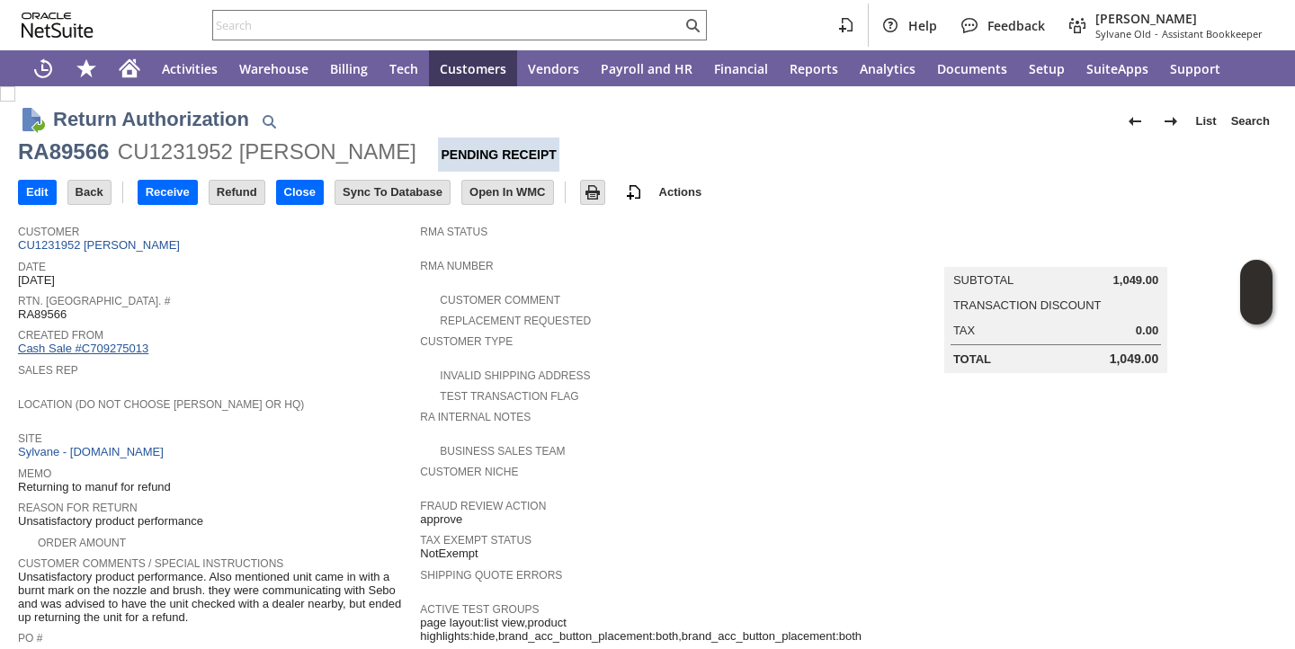
click at [134, 355] on link "Cash Sale #C709275013" at bounding box center [83, 348] width 130 height 13
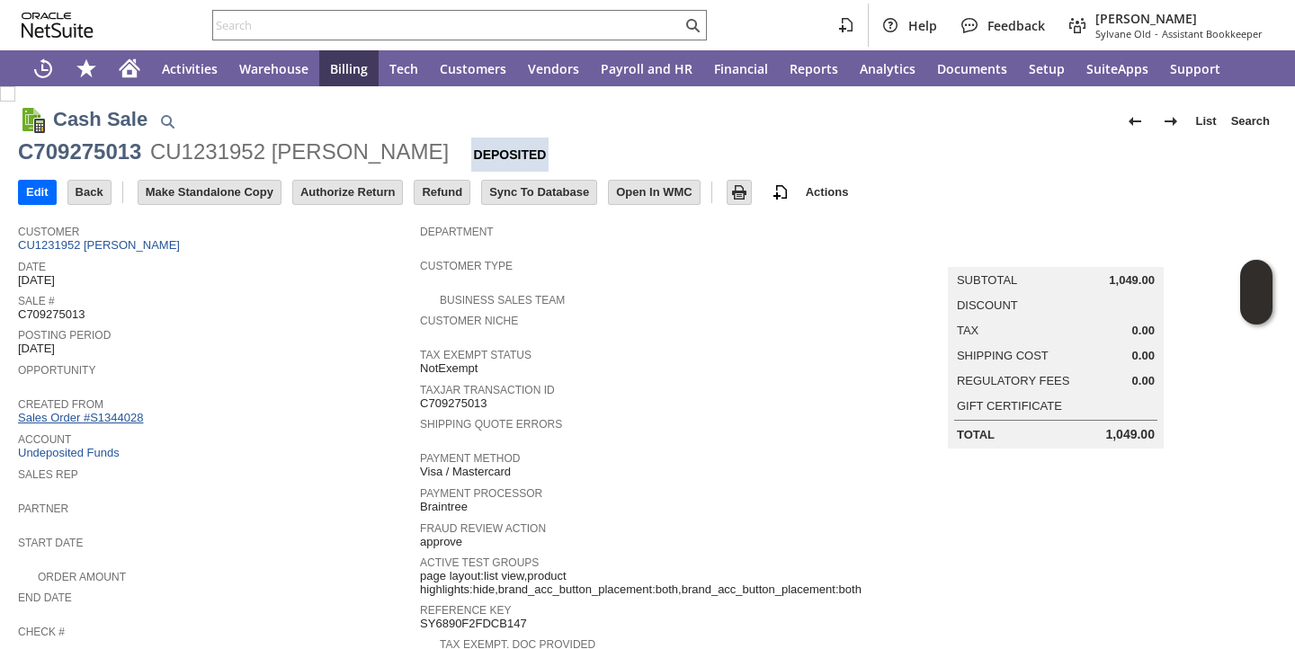
click at [123, 417] on link "Sales Order #S1344028" at bounding box center [82, 417] width 129 height 13
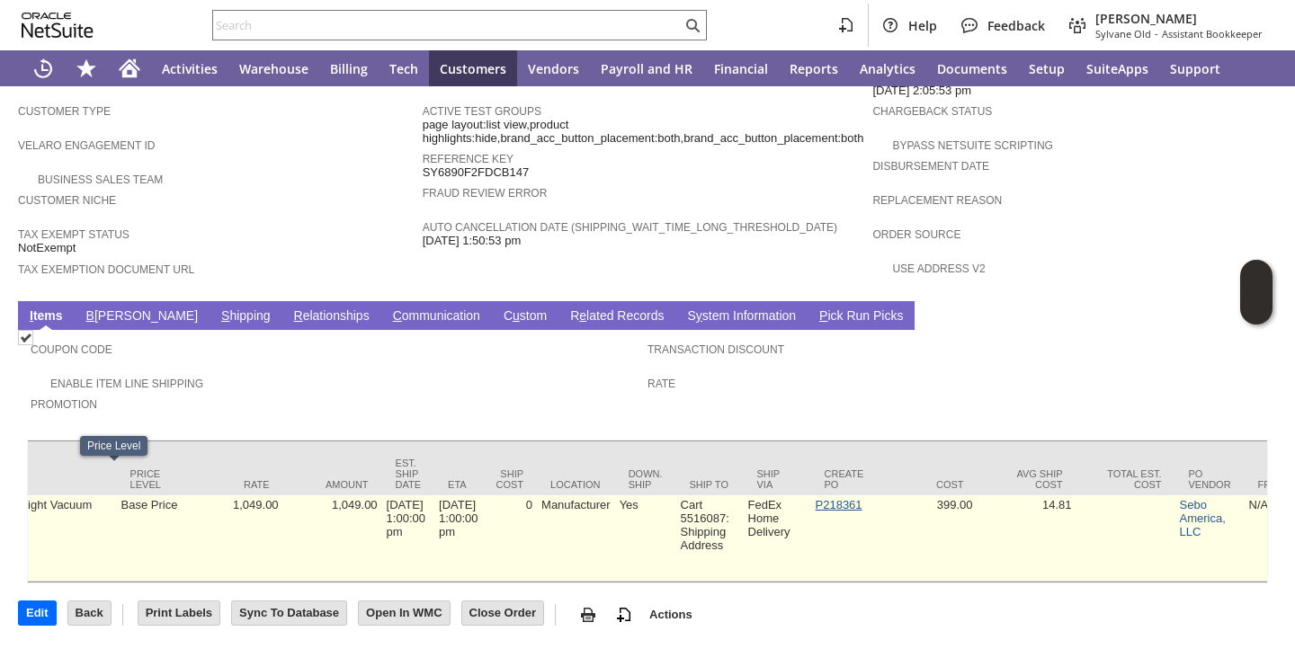
scroll to position [0, 999]
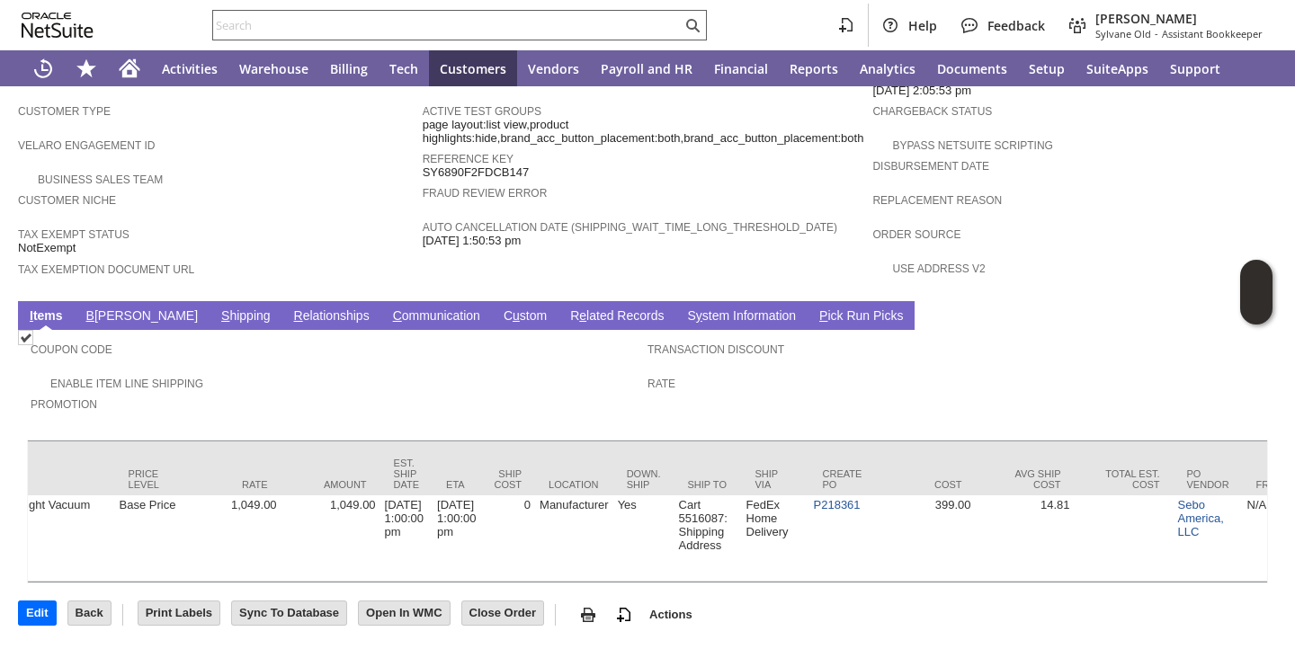
click at [509, 24] on input "text" at bounding box center [447, 25] width 468 height 22
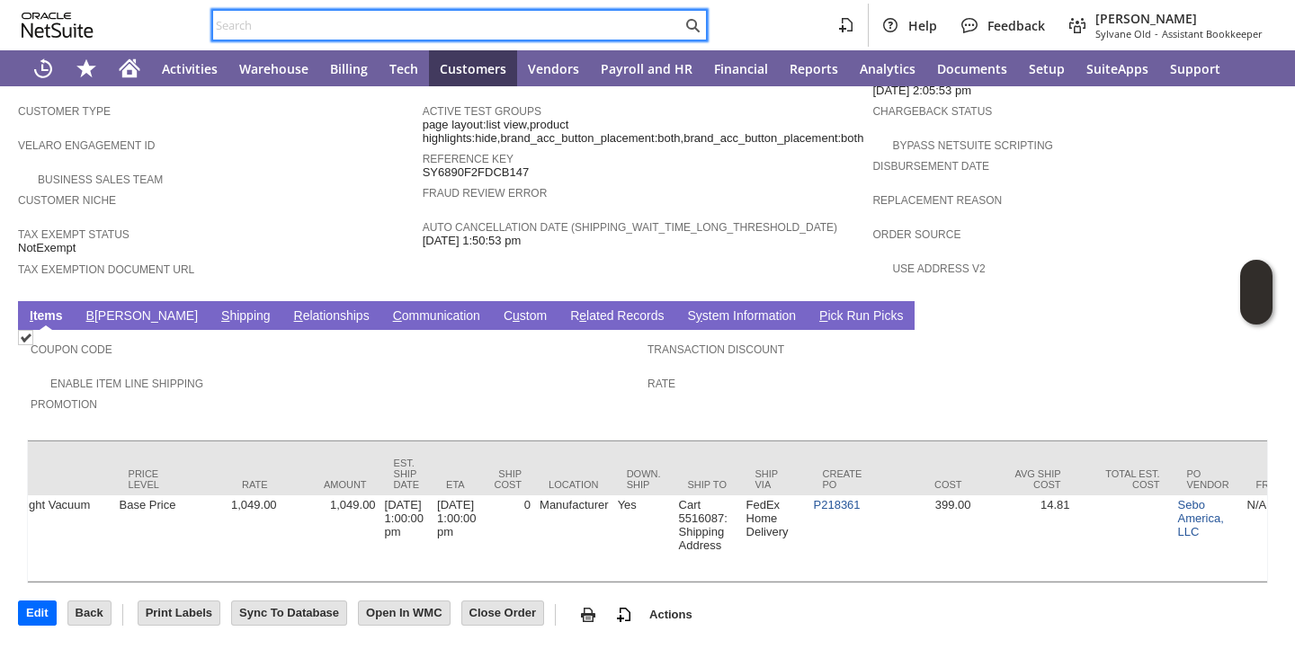
paste input "P219190"
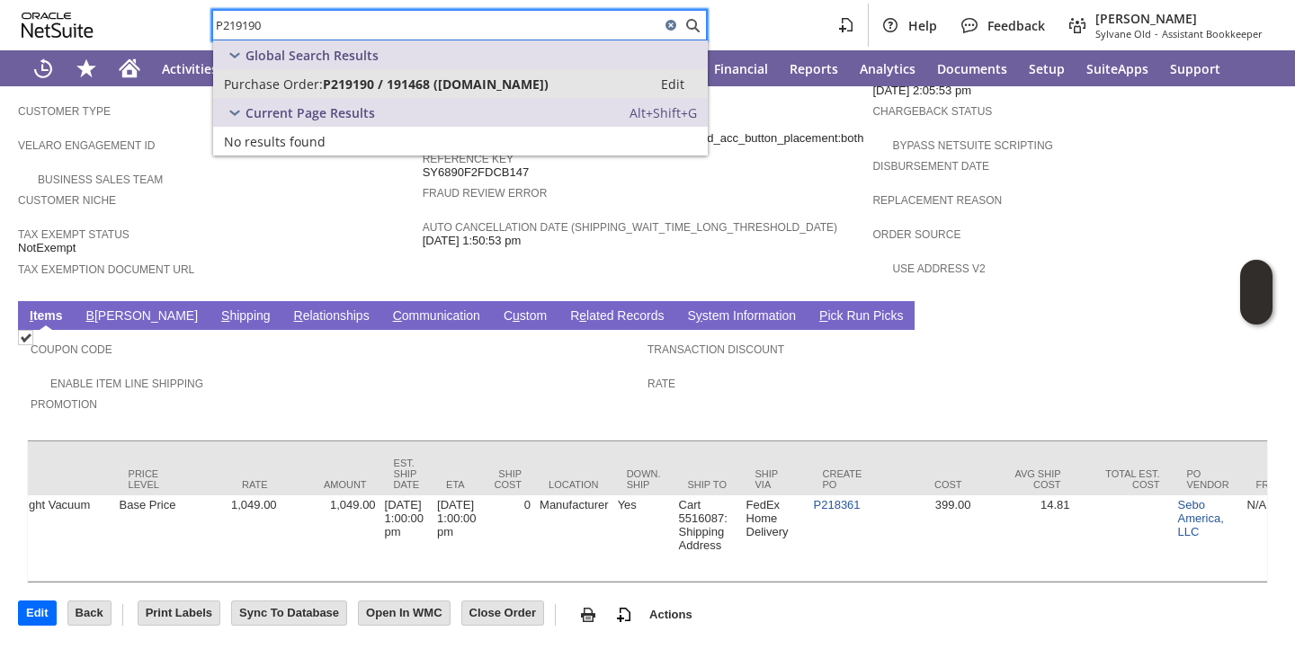
type input "P219190"
click at [428, 87] on span "P219190 / 191468 ([DOMAIN_NAME])" at bounding box center [436, 84] width 226 height 17
